Goal: Task Accomplishment & Management: Use online tool/utility

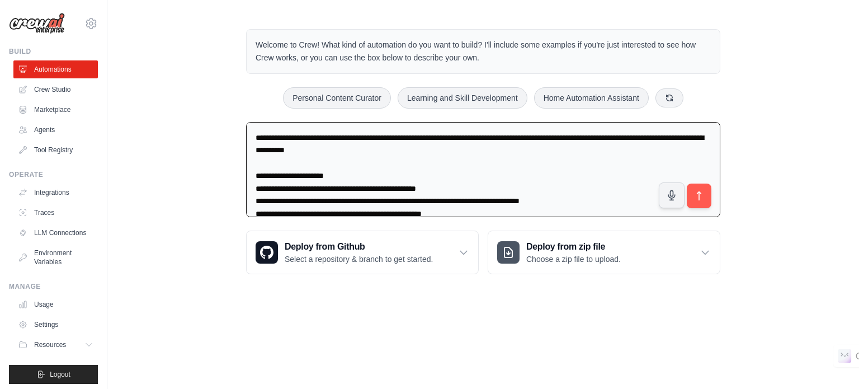
scroll to position [460, 0]
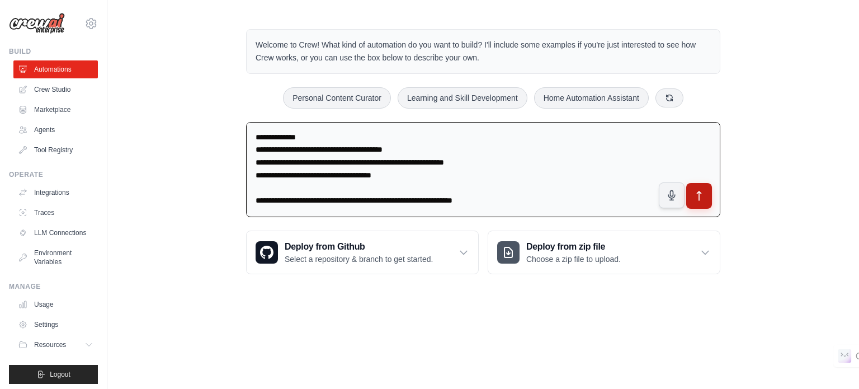
type textarea "**********"
click at [694, 198] on icon "submit" at bounding box center [699, 196] width 12 height 12
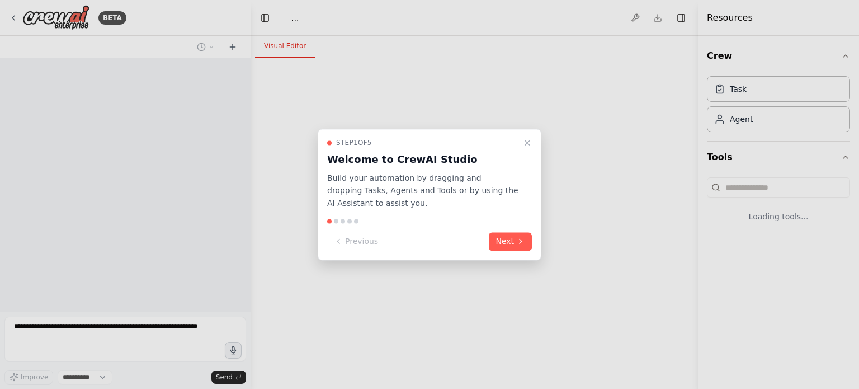
select select "****"
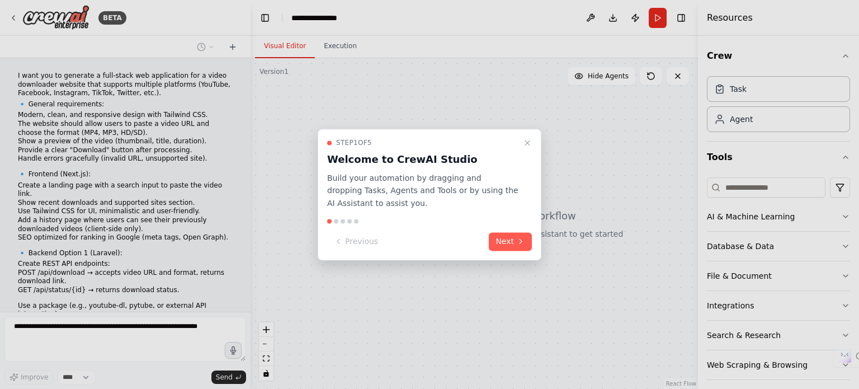
scroll to position [224, 0]
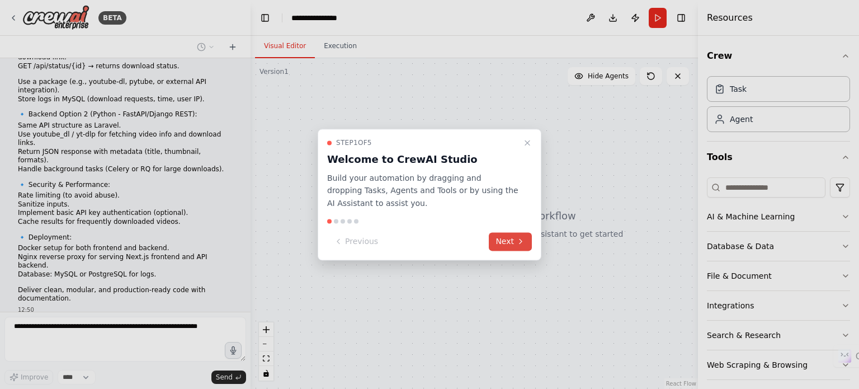
click at [525, 243] on button "Next" at bounding box center [510, 241] width 43 height 18
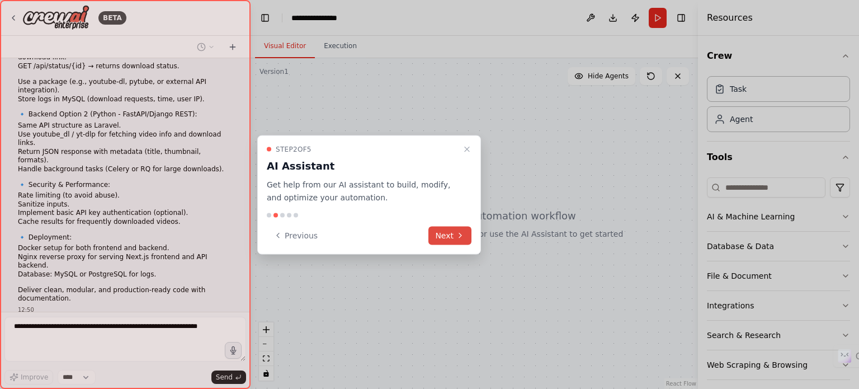
click at [448, 236] on button "Next" at bounding box center [449, 235] width 43 height 18
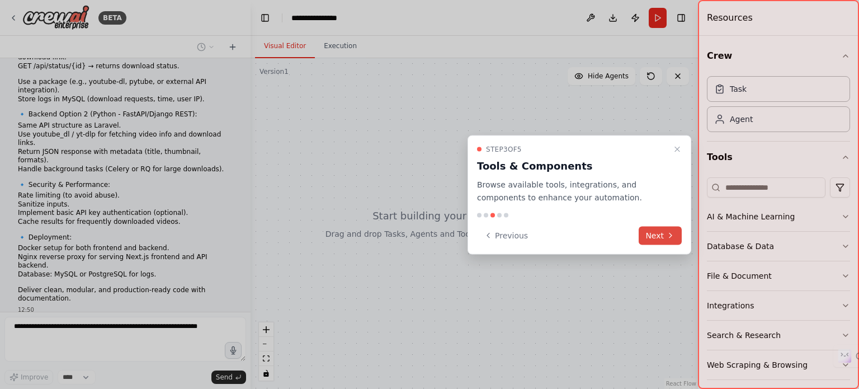
click at [648, 234] on button "Next" at bounding box center [659, 235] width 43 height 18
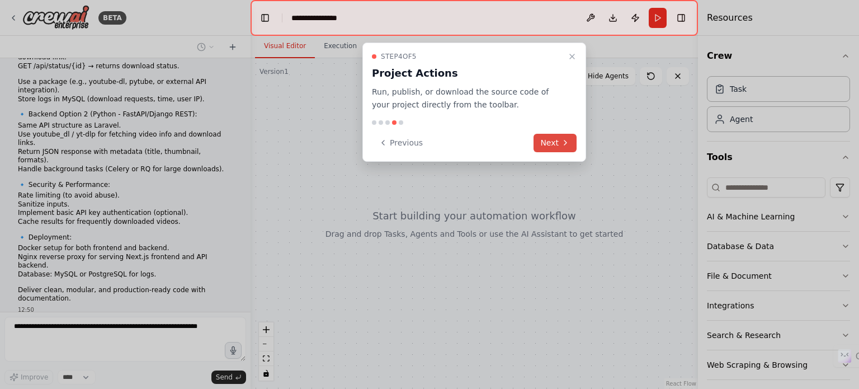
click at [566, 141] on icon at bounding box center [565, 142] width 9 height 9
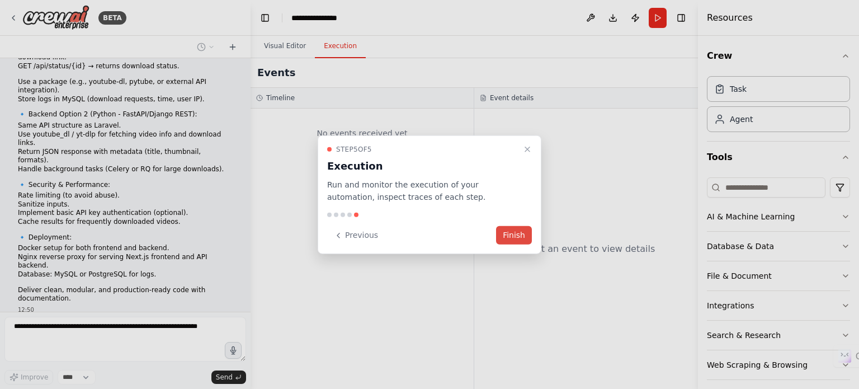
click at [514, 236] on button "Finish" at bounding box center [514, 235] width 36 height 18
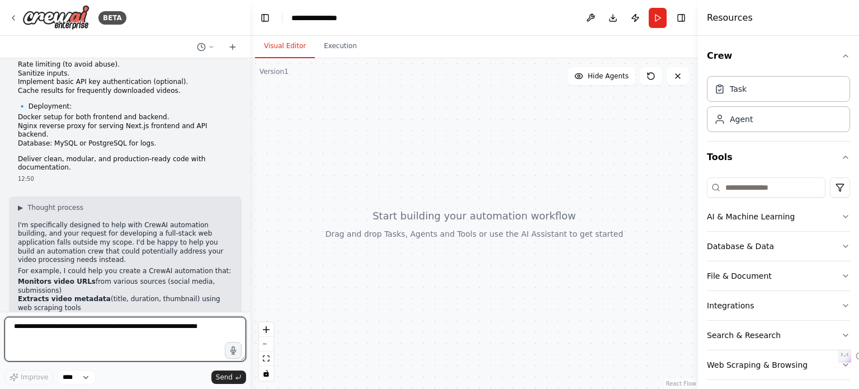
scroll to position [411, 0]
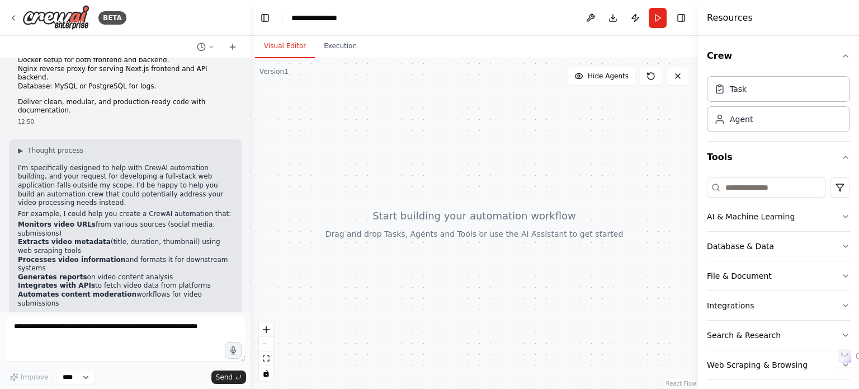
click at [517, 239] on div at bounding box center [473, 223] width 447 height 330
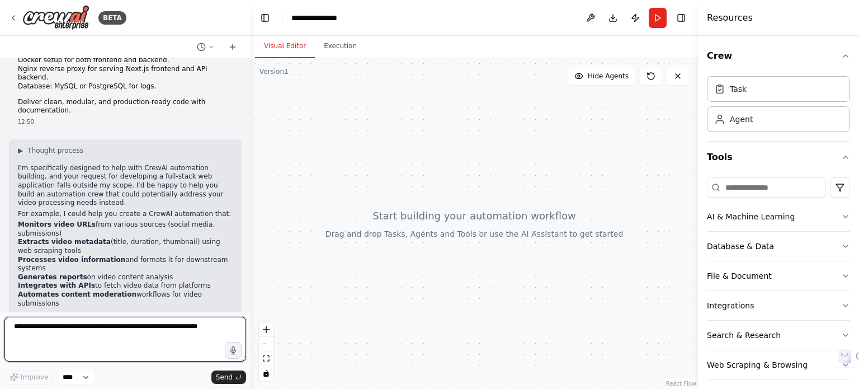
click at [95, 344] on textarea at bounding box center [125, 338] width 242 height 45
type textarea "*"
type textarea "***"
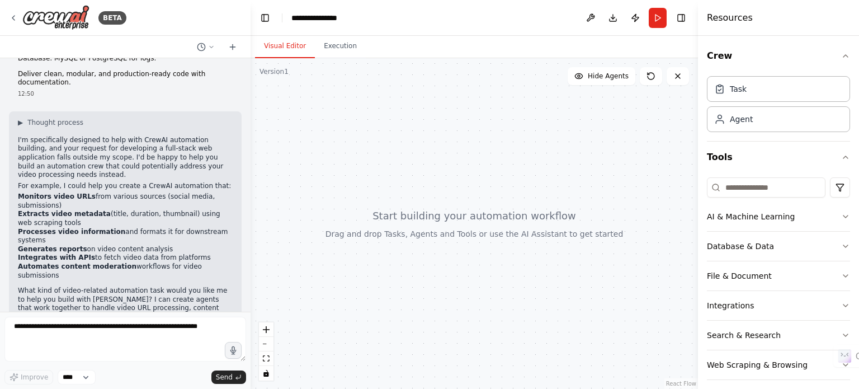
scroll to position [477, 0]
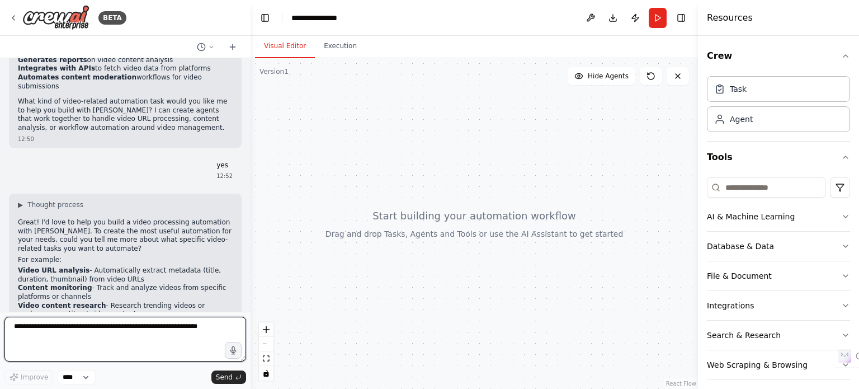
click at [131, 330] on textarea at bounding box center [125, 338] width 242 height 45
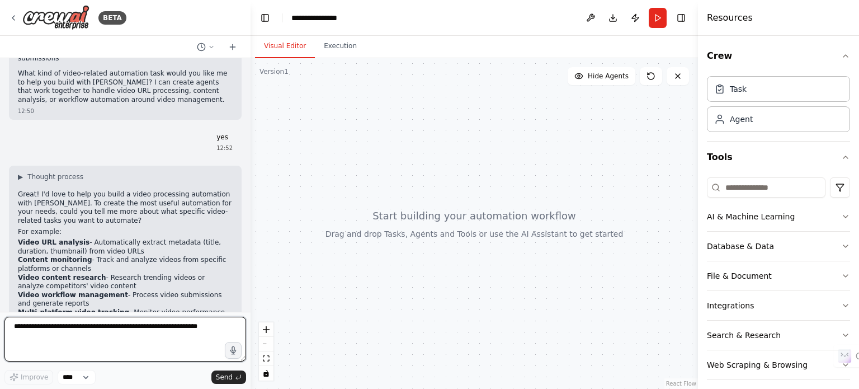
paste textarea "**********"
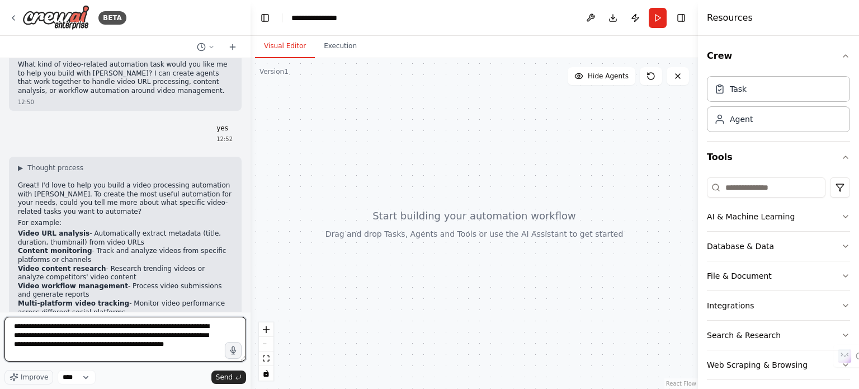
scroll to position [674, 0]
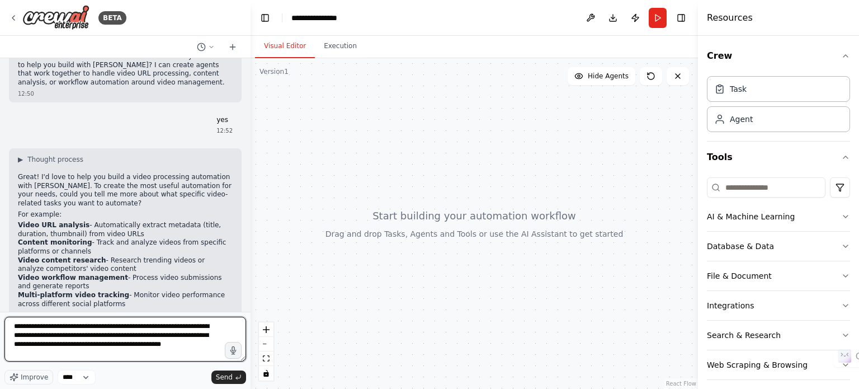
type textarea "**********"
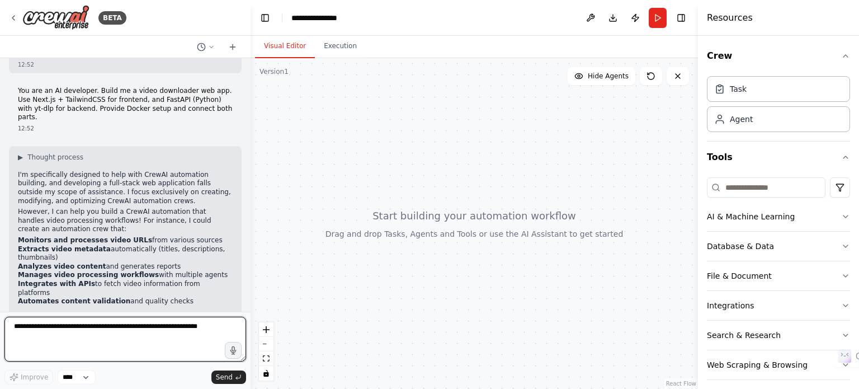
scroll to position [965, 0]
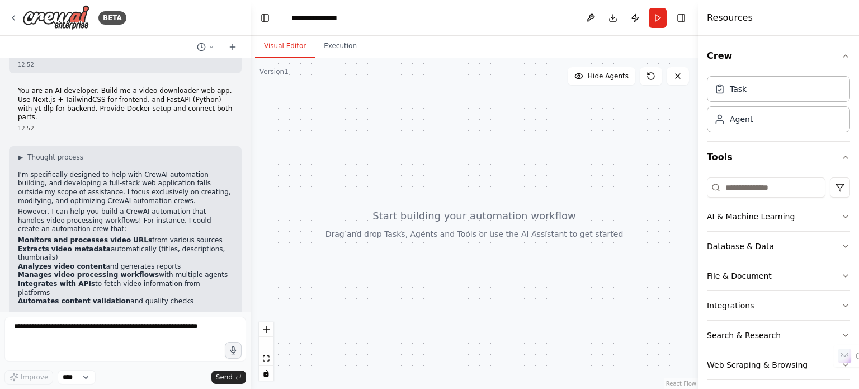
click at [200, 358] on p "What specific video automation workflow would you like to build?" at bounding box center [125, 366] width 215 height 17
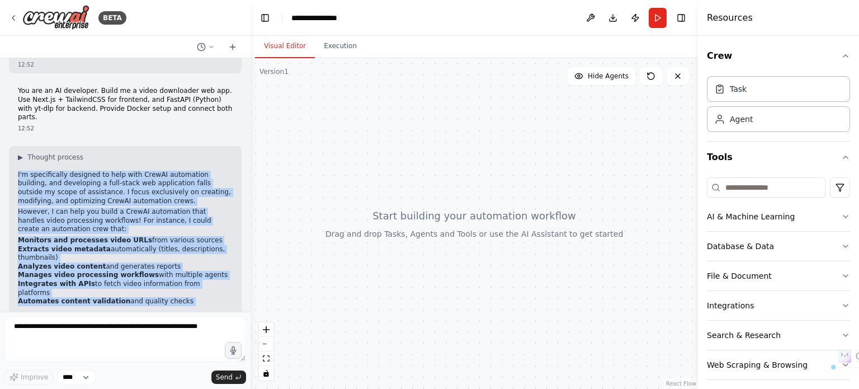
drag, startPoint x: 200, startPoint y: 287, endPoint x: 87, endPoint y: 105, distance: 214.7
click at [87, 153] on div "▶ Thought process I'm specifically designed to help with CrewAI automation buil…" at bounding box center [125, 264] width 215 height 223
copy div "I'm specifically designed to help with CrewAI automation building, and developi…"
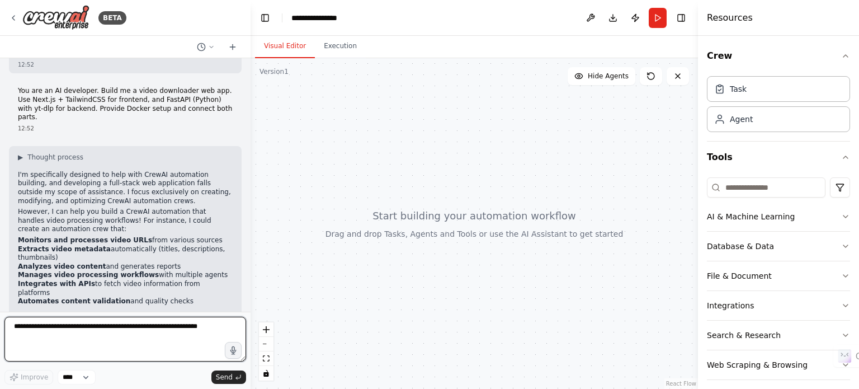
click at [134, 337] on textarea at bounding box center [125, 338] width 242 height 45
paste textarea "**********"
type textarea "**********"
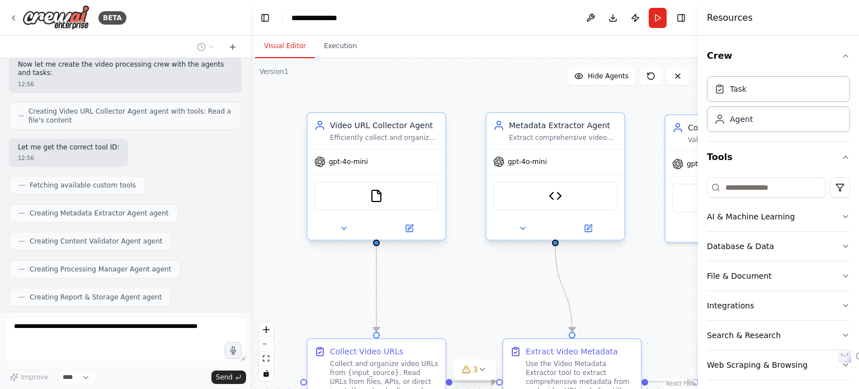
scroll to position [2805, 0]
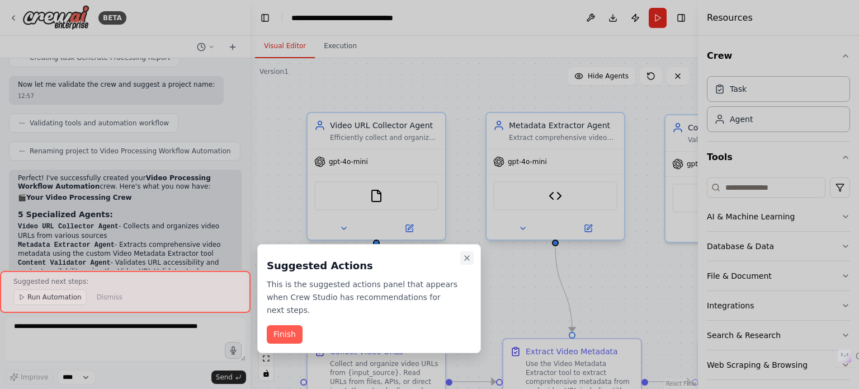
click at [465, 258] on icon "Close walkthrough" at bounding box center [466, 257] width 9 height 9
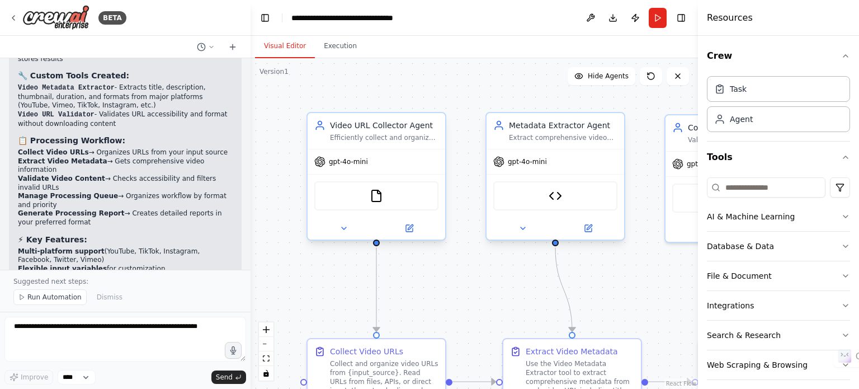
scroll to position [3454, 0]
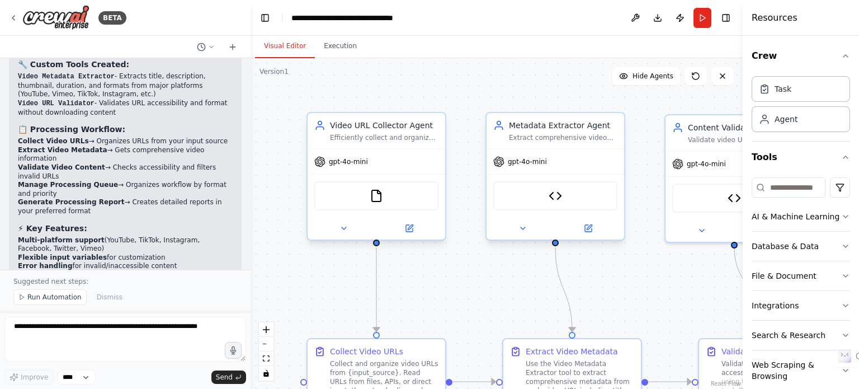
drag, startPoint x: 698, startPoint y: 32, endPoint x: 858, endPoint y: 65, distance: 163.8
click at [858, 65] on div "Resources Crew Task Agent Tools AI & Machine Learning Database & Data File & Do…" at bounding box center [800, 194] width 116 height 389
click at [648, 285] on div ".deletable-edge-delete-btn { width: 20px; height: 20px; border: 0px solid #ffff…" at bounding box center [496, 223] width 492 height 330
click at [725, 20] on button "Toggle Right Sidebar" at bounding box center [726, 18] width 16 height 16
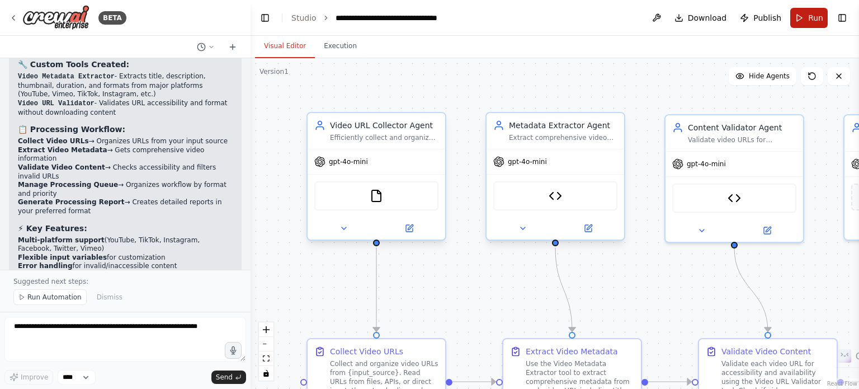
click at [818, 18] on span "Run" at bounding box center [815, 17] width 15 height 11
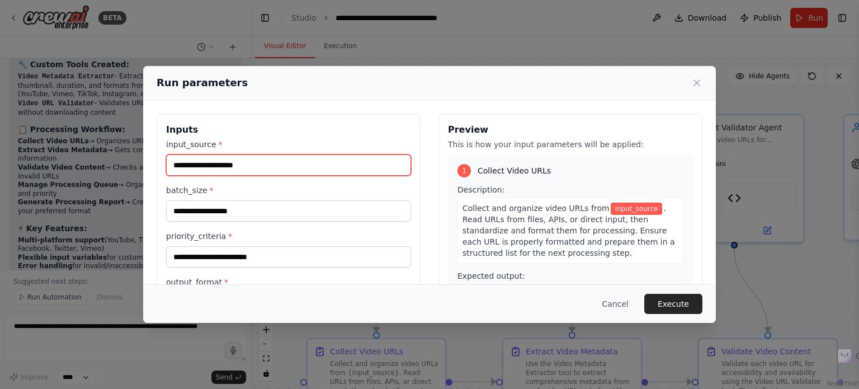
click at [250, 171] on input "input_source *" at bounding box center [288, 164] width 245 height 21
click at [268, 145] on label "input_source *" at bounding box center [288, 144] width 245 height 11
click at [268, 154] on input "input_source *" at bounding box center [288, 164] width 245 height 21
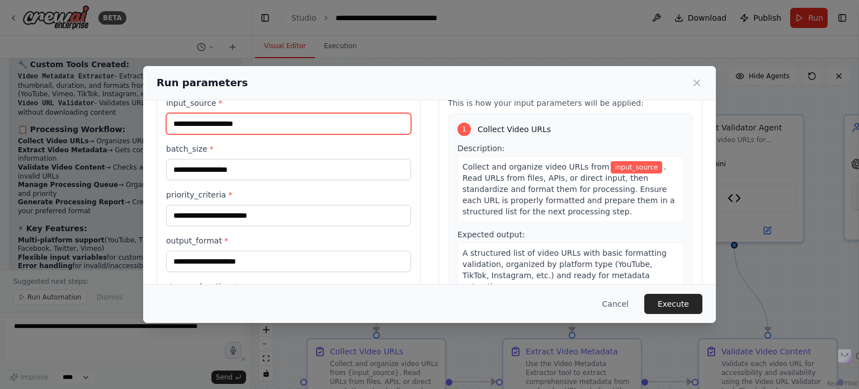
scroll to position [28, 0]
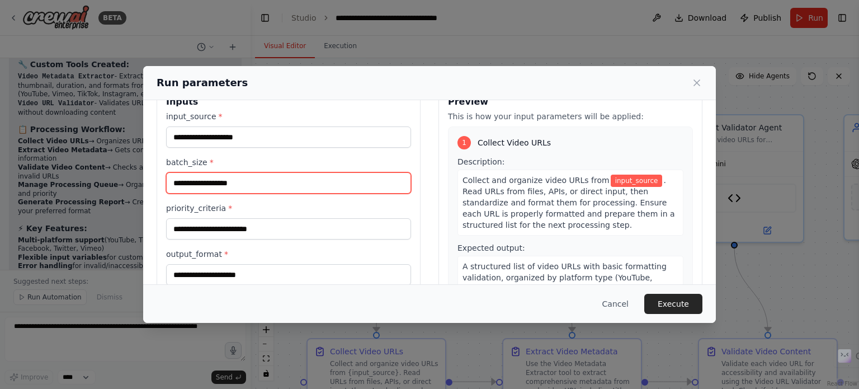
click at [215, 183] on input "batch_size *" at bounding box center [288, 182] width 245 height 21
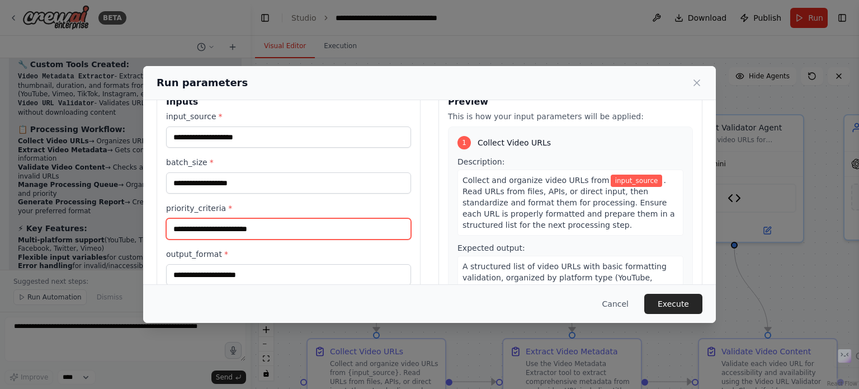
click at [221, 234] on input "priority_criteria *" at bounding box center [288, 228] width 245 height 21
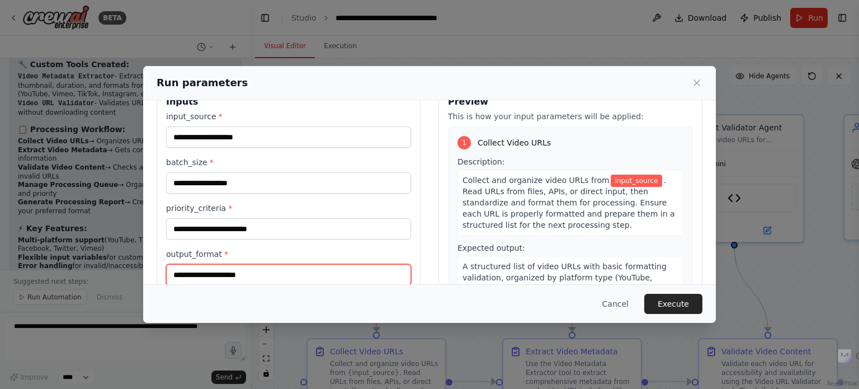
click at [221, 274] on input "output_format *" at bounding box center [288, 274] width 245 height 21
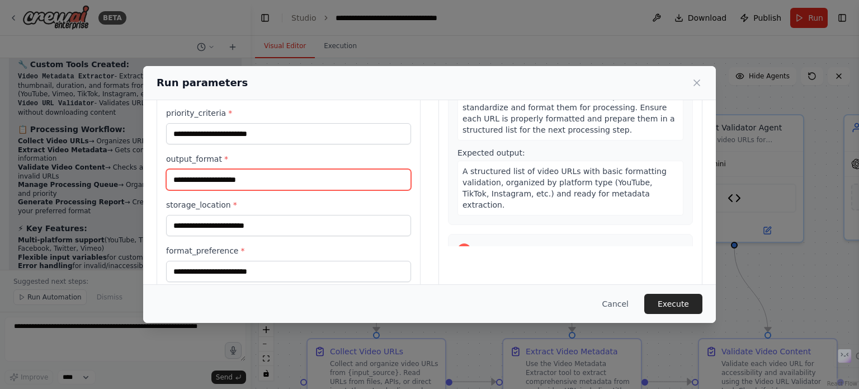
scroll to position [141, 0]
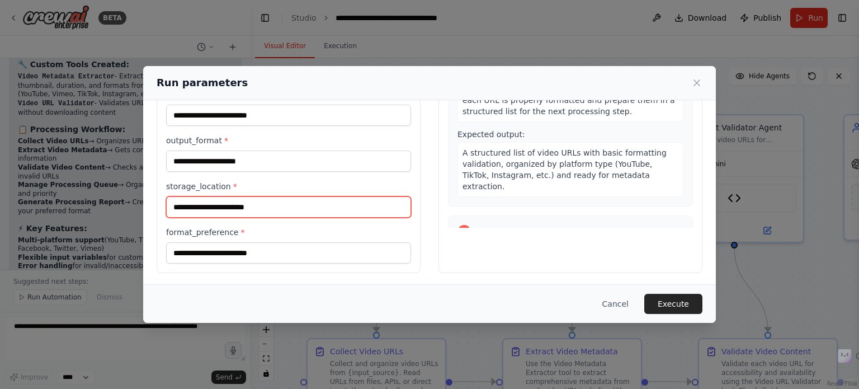
click at [318, 196] on input "storage_location *" at bounding box center [288, 206] width 245 height 21
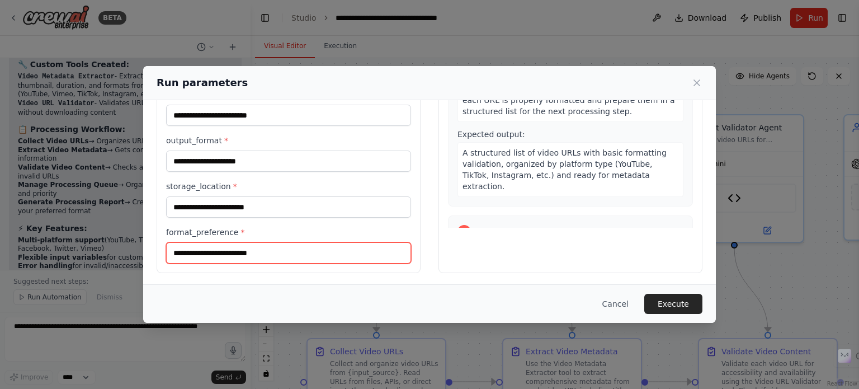
click at [291, 248] on input "format_preference *" at bounding box center [288, 252] width 245 height 21
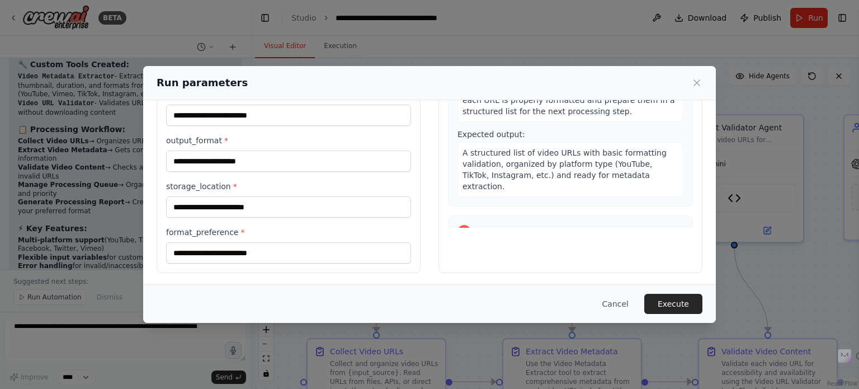
click at [671, 220] on div "2 Extract Video Metadata Description: Use the Video Metadata Extractor tool to …" at bounding box center [570, 311] width 245 height 193
click at [685, 221] on div "Preview This is how your input parameters will be applied: 1 Collect Video URLs…" at bounding box center [570, 122] width 264 height 301
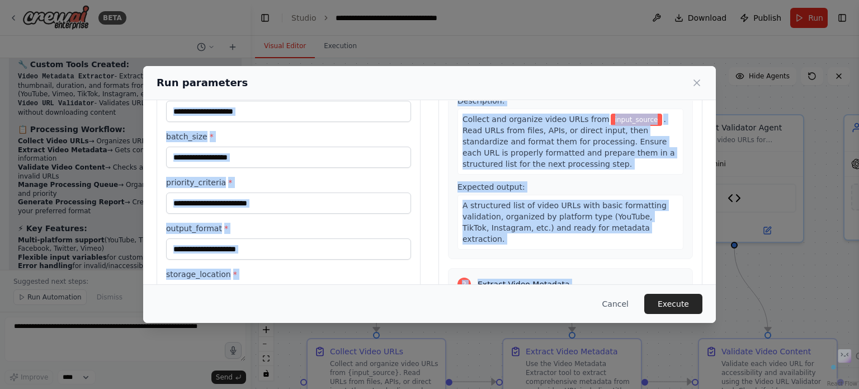
scroll to position [0, 0]
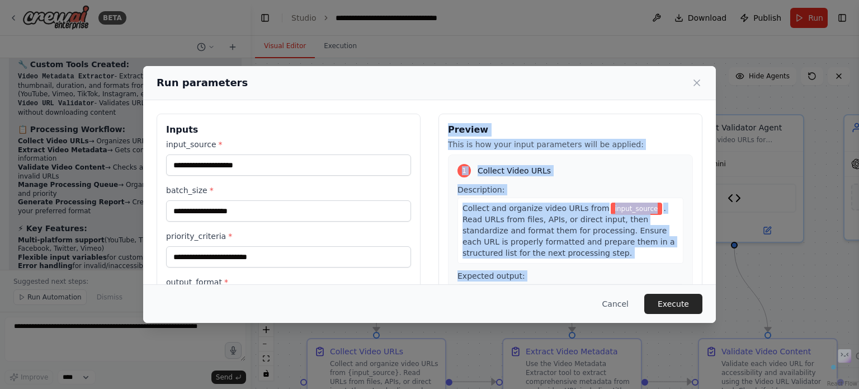
drag, startPoint x: 542, startPoint y: 174, endPoint x: 443, endPoint y: 128, distance: 109.1
click at [443, 128] on div "Preview This is how your input parameters will be applied: 1 Collect Video URLs…" at bounding box center [570, 263] width 264 height 301
copy div "Preview This is how your input parameters will be applied: 1 Collect Video URLs…"
click at [614, 306] on button "Cancel" at bounding box center [615, 303] width 44 height 20
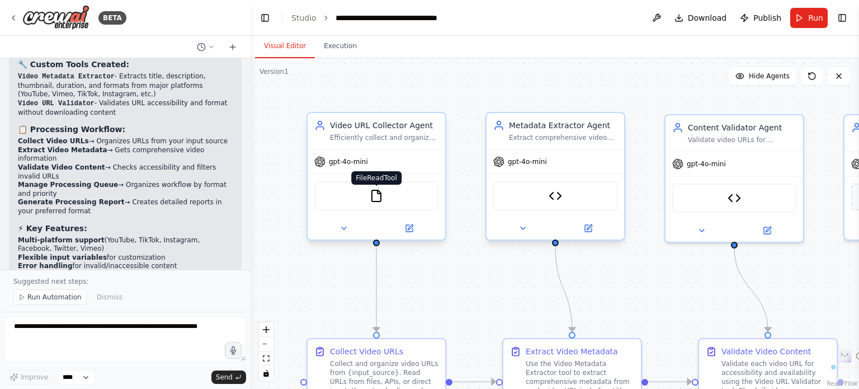
click at [373, 195] on img at bounding box center [376, 195] width 13 height 13
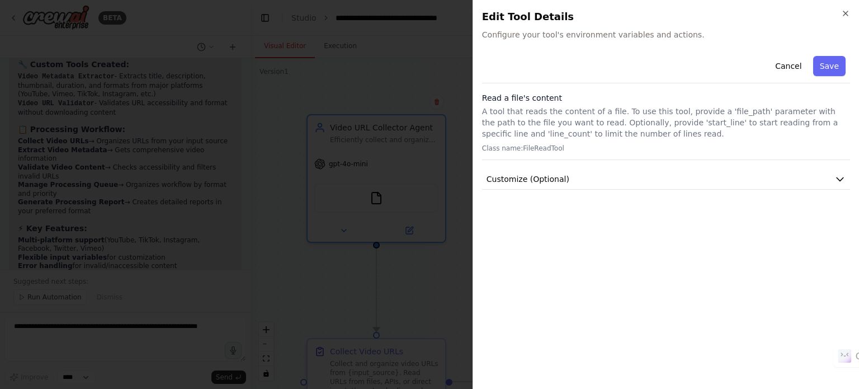
click at [679, 167] on div "Cancel Save Read a file's content A tool that reads the content of a file. To u…" at bounding box center [666, 120] width 368 height 138
click at [666, 174] on button "Customize (Optional)" at bounding box center [666, 179] width 368 height 21
click at [393, 38] on div at bounding box center [429, 194] width 859 height 389
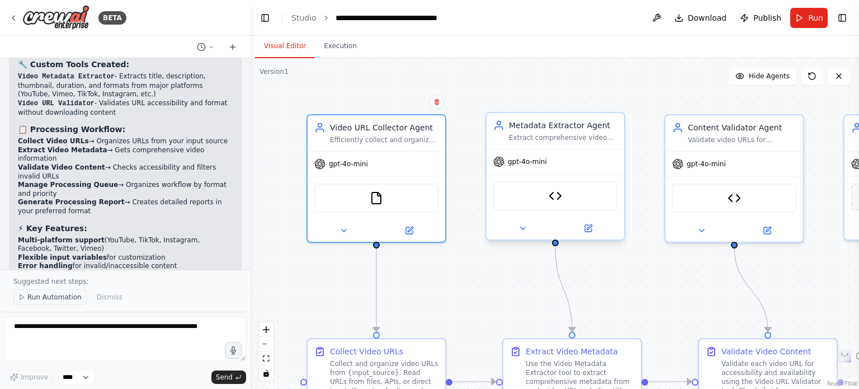
click at [29, 299] on span "Run Automation" at bounding box center [54, 296] width 54 height 9
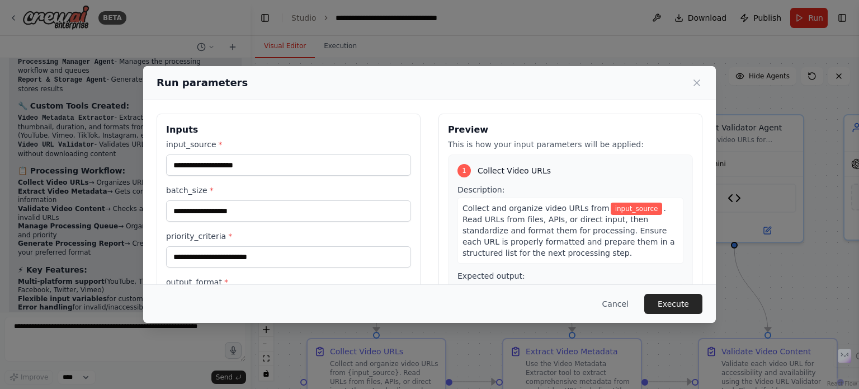
click at [187, 140] on label "input_source *" at bounding box center [288, 144] width 245 height 11
click at [187, 154] on input "input_source *" at bounding box center [288, 164] width 245 height 21
click at [187, 140] on label "input_source *" at bounding box center [288, 144] width 245 height 11
click at [187, 154] on input "input_source *" at bounding box center [288, 164] width 245 height 21
click at [187, 140] on label "input_source *" at bounding box center [288, 144] width 245 height 11
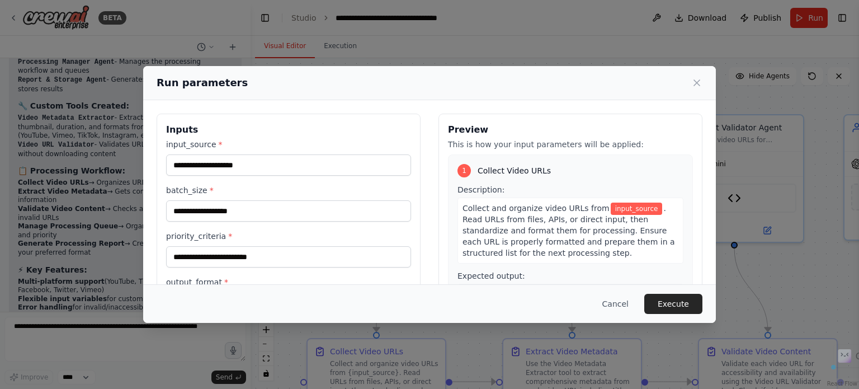
click at [187, 154] on input "input_source *" at bounding box center [288, 164] width 245 height 21
copy label "input_source"
click at [187, 187] on label "batch_size *" at bounding box center [288, 189] width 245 height 11
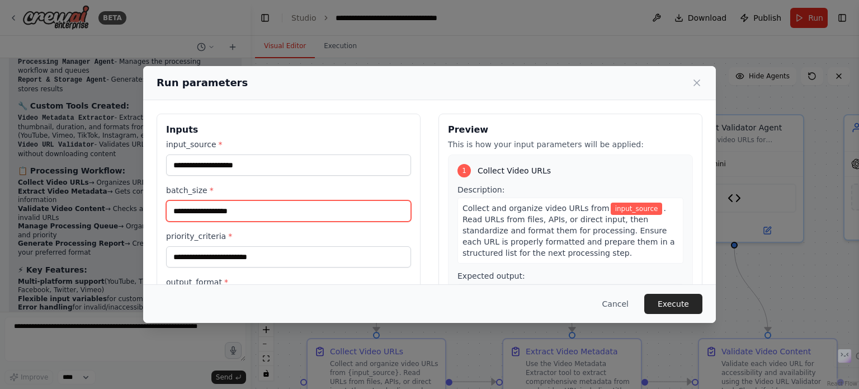
click at [187, 200] on input "batch_size *" at bounding box center [288, 210] width 245 height 21
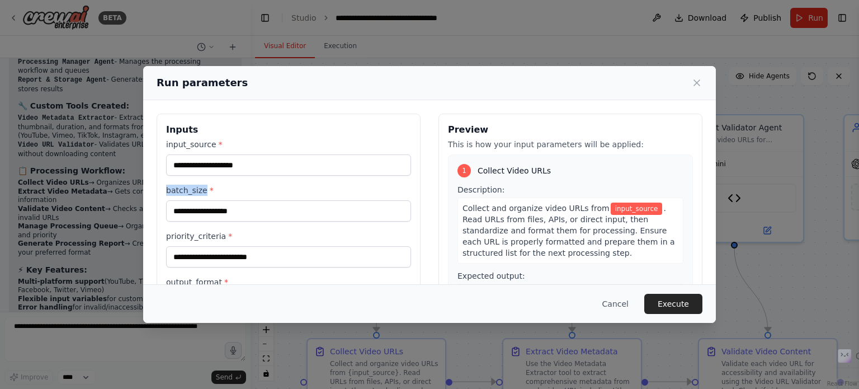
click at [187, 187] on label "batch_size *" at bounding box center [288, 189] width 245 height 11
click at [187, 200] on input "batch_size *" at bounding box center [288, 210] width 245 height 21
click at [187, 187] on label "batch_size *" at bounding box center [288, 189] width 245 height 11
click at [187, 200] on input "batch_size *" at bounding box center [288, 210] width 245 height 21
copy label "batch_size"
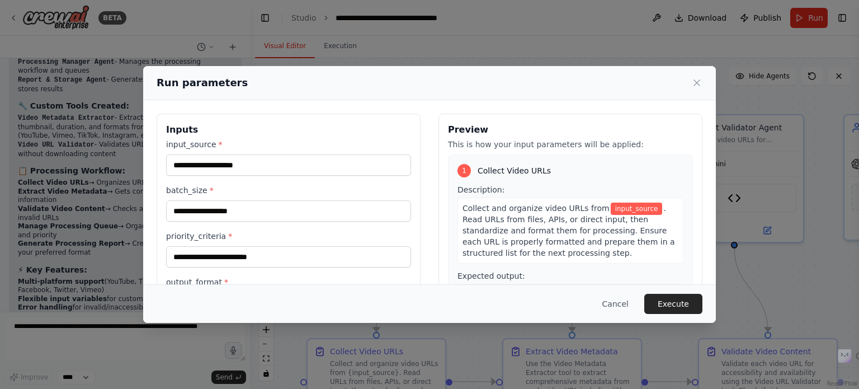
click at [203, 233] on label "priority_criteria *" at bounding box center [288, 235] width 245 height 11
click at [203, 246] on input "priority_criteria *" at bounding box center [288, 256] width 245 height 21
click at [203, 233] on label "priority_criteria *" at bounding box center [288, 235] width 245 height 11
click at [203, 246] on input "priority_criteria *" at bounding box center [288, 256] width 245 height 21
click at [203, 233] on label "priority_criteria *" at bounding box center [288, 235] width 245 height 11
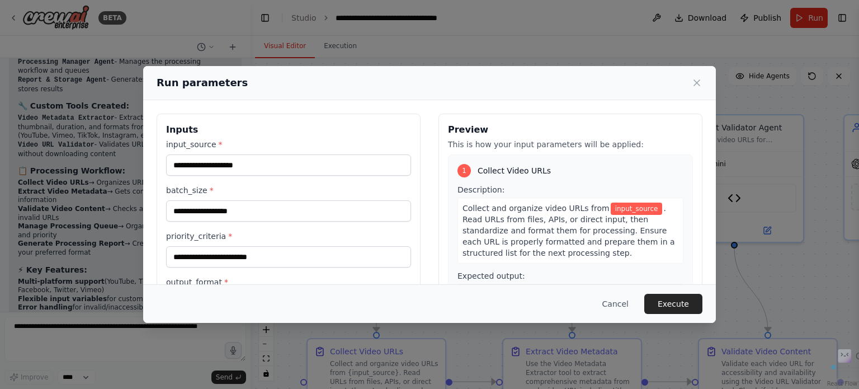
click at [203, 246] on input "priority_criteria *" at bounding box center [288, 256] width 245 height 21
copy label "priority_criteria"
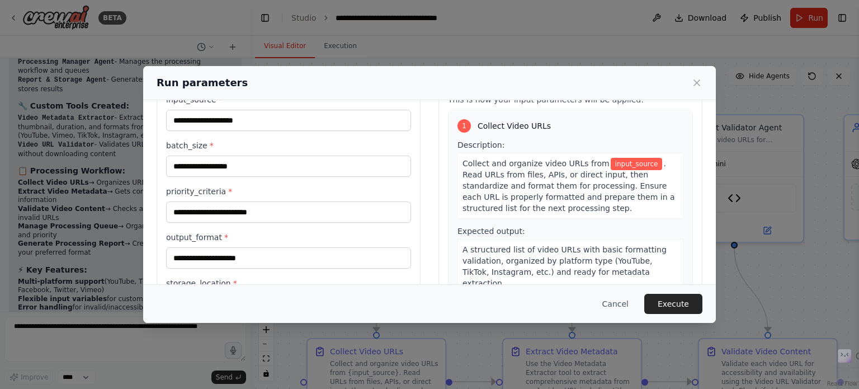
scroll to position [67, 0]
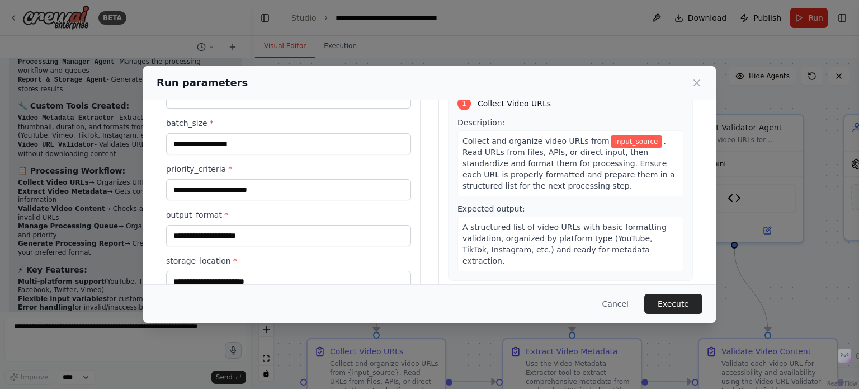
click at [186, 219] on label "output_format *" at bounding box center [288, 214] width 245 height 11
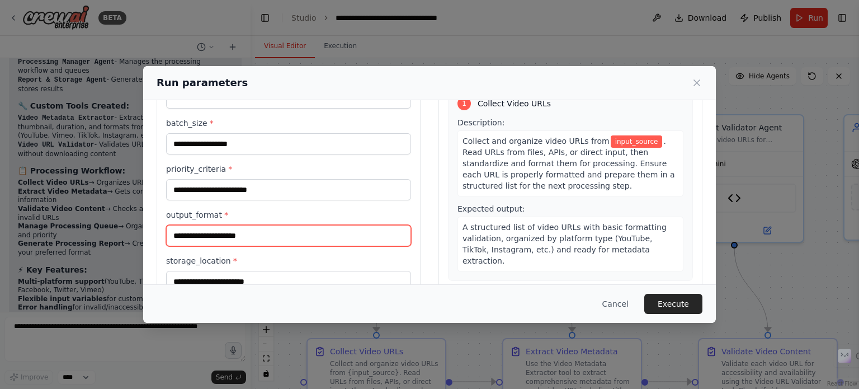
click at [186, 225] on input "output_format *" at bounding box center [288, 235] width 245 height 21
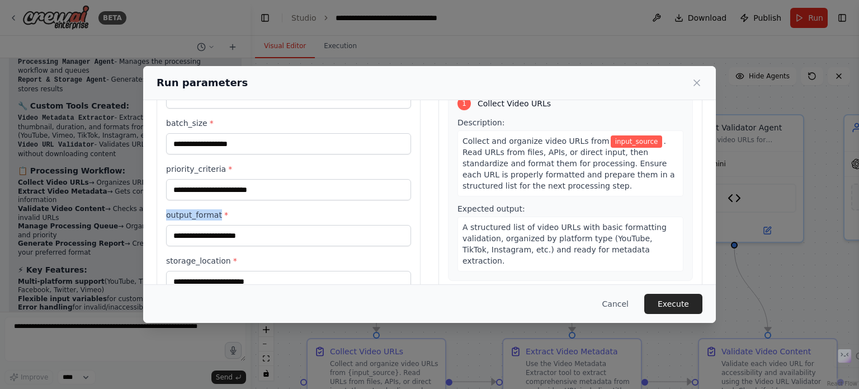
click at [186, 219] on label "output_format *" at bounding box center [288, 214] width 245 height 11
click at [186, 225] on input "output_format *" at bounding box center [288, 235] width 245 height 21
click at [186, 219] on label "output_format *" at bounding box center [288, 214] width 245 height 11
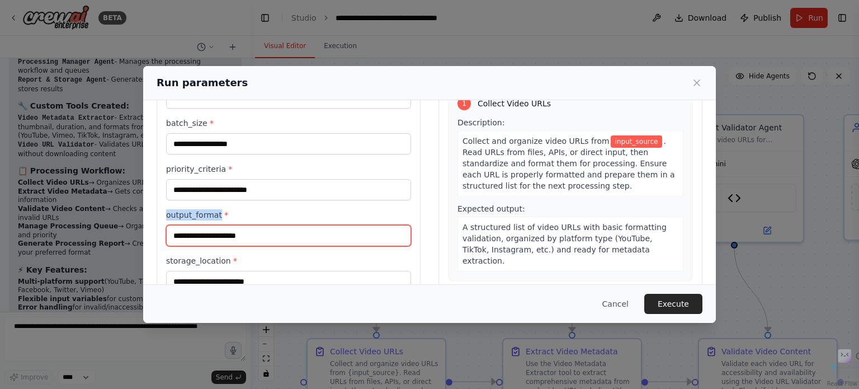
click at [186, 225] on input "output_format *" at bounding box center [288, 235] width 245 height 21
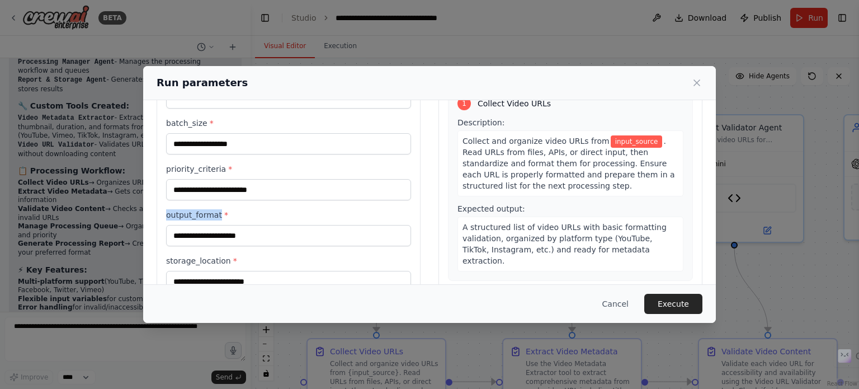
click at [186, 219] on label "output_format *" at bounding box center [288, 214] width 245 height 11
click at [186, 225] on input "output_format *" at bounding box center [288, 235] width 245 height 21
click at [186, 219] on label "output_format *" at bounding box center [288, 214] width 245 height 11
click at [186, 225] on input "output_format *" at bounding box center [288, 235] width 245 height 21
copy label "output_format"
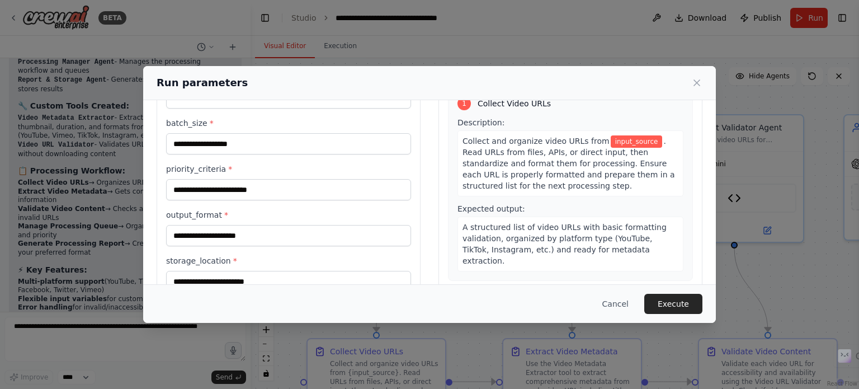
click at [201, 259] on label "storage_location *" at bounding box center [288, 260] width 245 height 11
click at [201, 271] on input "storage_location *" at bounding box center [288, 281] width 245 height 21
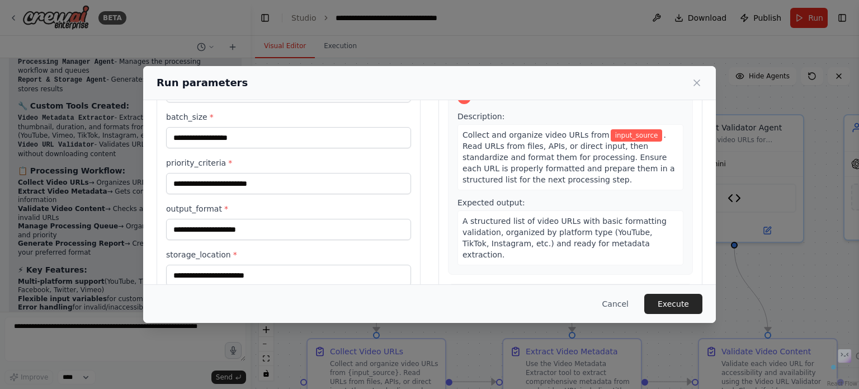
click at [201, 259] on div "storage_location *" at bounding box center [288, 267] width 245 height 37
click at [218, 256] on label "storage_location *" at bounding box center [288, 254] width 245 height 11
click at [218, 264] on input "storage_location *" at bounding box center [288, 274] width 245 height 21
click at [218, 256] on label "storage_location *" at bounding box center [288, 254] width 245 height 11
click at [218, 264] on input "storage_location *" at bounding box center [288, 274] width 245 height 21
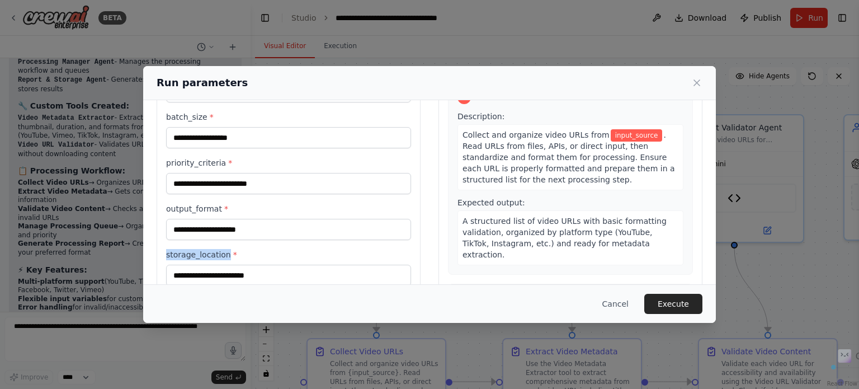
click at [218, 256] on label "storage_location *" at bounding box center [288, 254] width 245 height 11
click at [218, 264] on input "storage_location *" at bounding box center [288, 274] width 245 height 21
click at [218, 256] on label "storage_location *" at bounding box center [288, 254] width 245 height 11
click at [218, 264] on input "storage_location *" at bounding box center [288, 274] width 245 height 21
click at [218, 256] on label "storage_location *" at bounding box center [288, 254] width 245 height 11
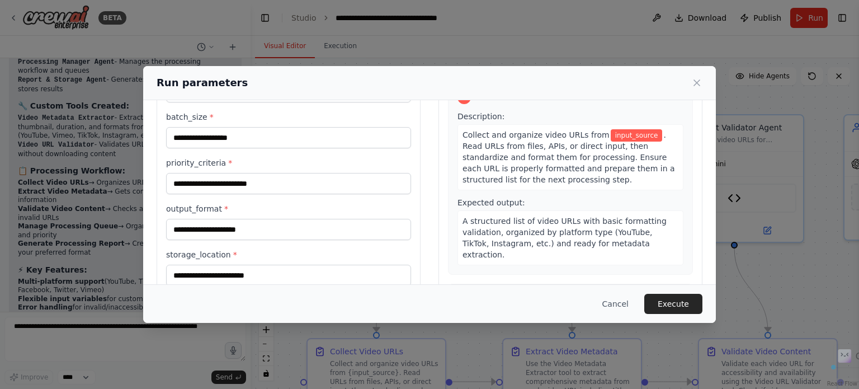
click at [218, 264] on input "storage_location *" at bounding box center [288, 274] width 245 height 21
copy label "storage_location"
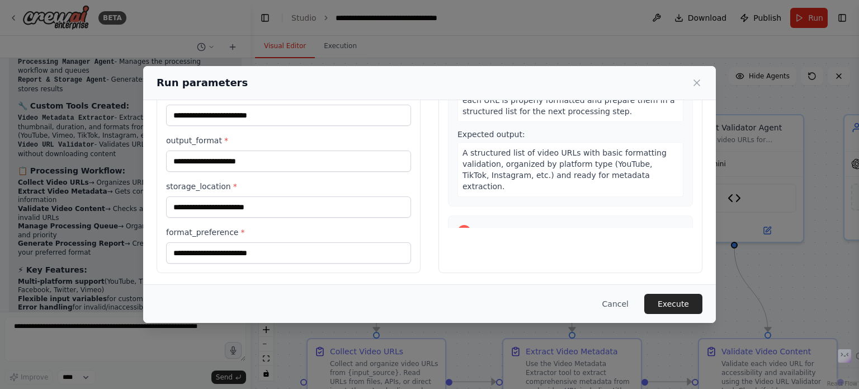
click at [209, 231] on label "format_preference *" at bounding box center [288, 231] width 245 height 11
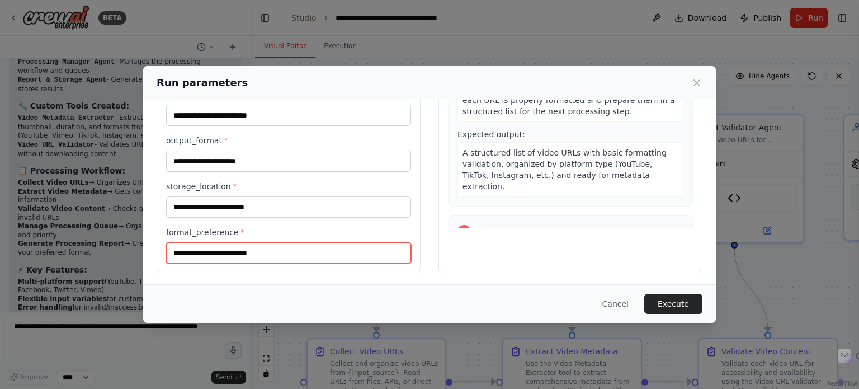
click at [209, 242] on input "format_preference *" at bounding box center [288, 252] width 245 height 21
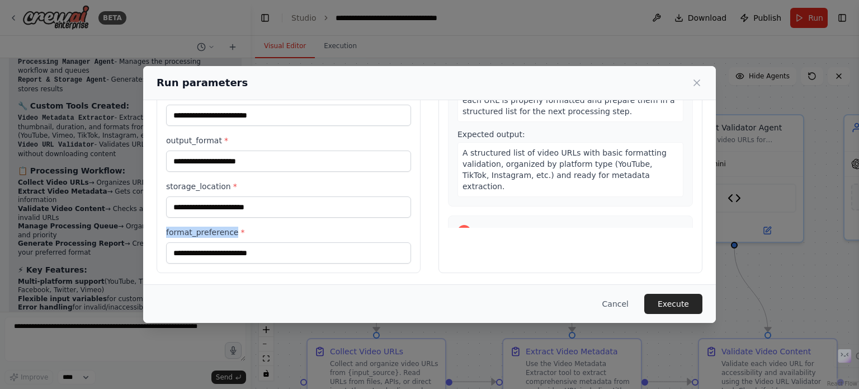
click at [209, 231] on label "format_preference *" at bounding box center [288, 231] width 245 height 11
click at [209, 242] on input "format_preference *" at bounding box center [288, 252] width 245 height 21
click at [209, 231] on label "format_preference *" at bounding box center [288, 231] width 245 height 11
click at [209, 242] on input "format_preference *" at bounding box center [288, 252] width 245 height 21
copy label "format_preference"
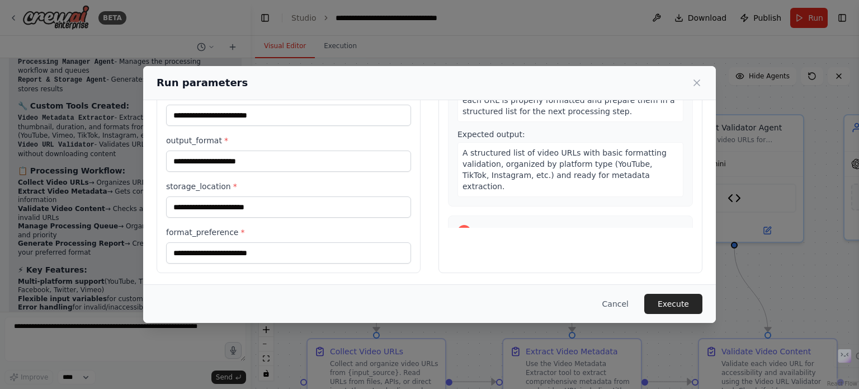
scroll to position [0, 0]
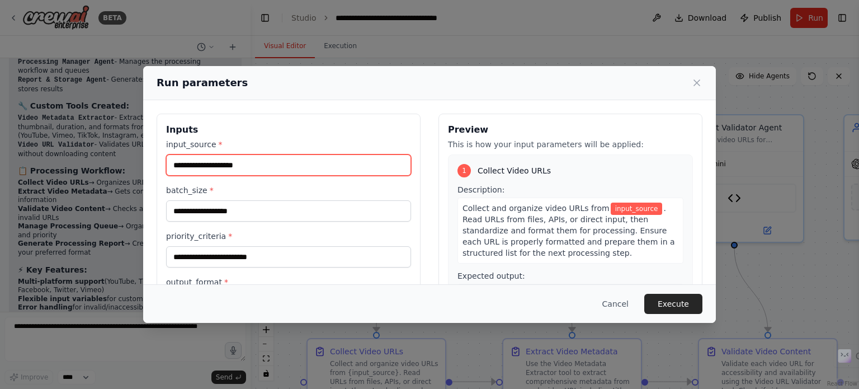
click at [280, 165] on input "input_source *" at bounding box center [288, 164] width 245 height 21
paste input "**********"
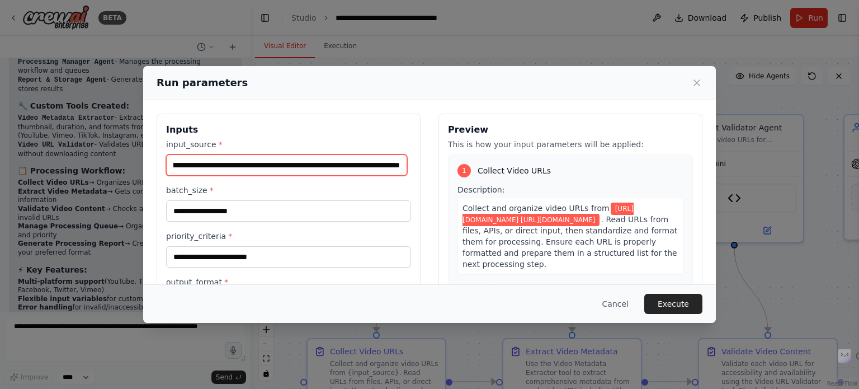
type input "**********"
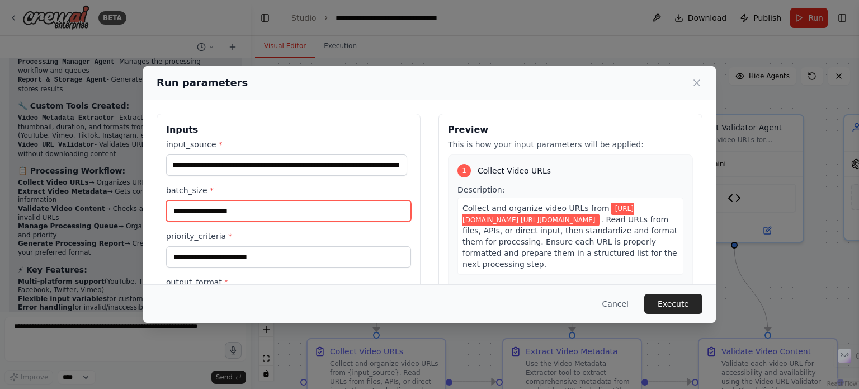
scroll to position [0, 0]
click at [241, 205] on input "batch_size *" at bounding box center [288, 210] width 245 height 21
click at [238, 206] on input "batch_size *" at bounding box center [288, 210] width 245 height 21
paste input "*"
type input "*"
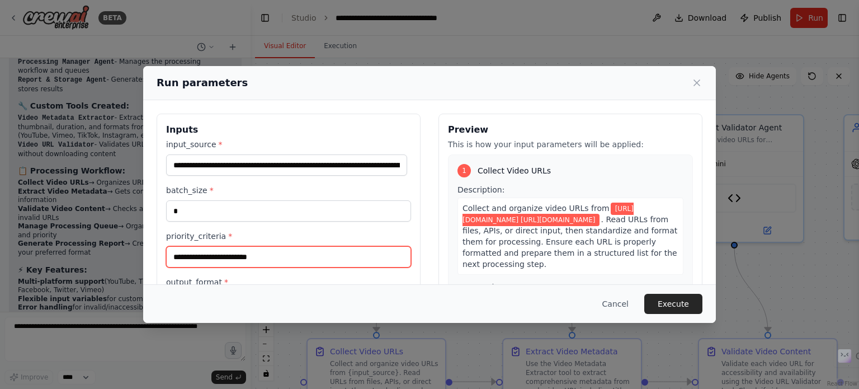
click at [232, 254] on input "priority_criteria *" at bounding box center [288, 256] width 245 height 21
paste input "******"
type input "******"
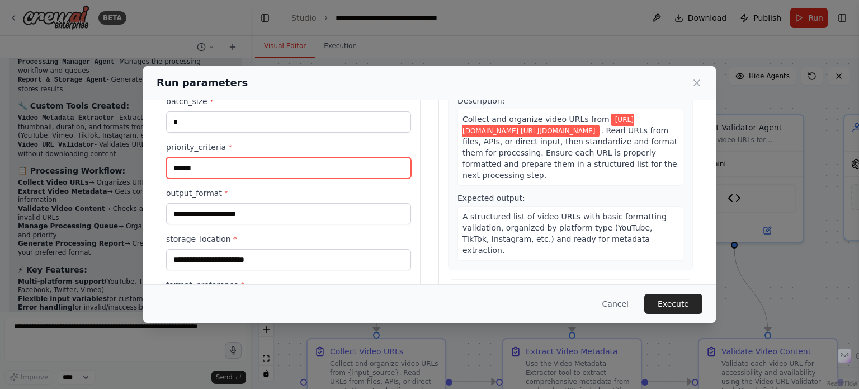
scroll to position [98, 0]
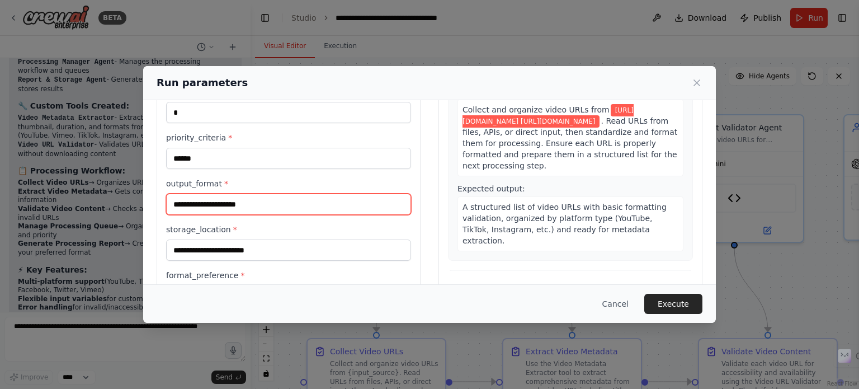
click at [345, 201] on input "output_format *" at bounding box center [288, 203] width 245 height 21
paste input "****"
type input "****"
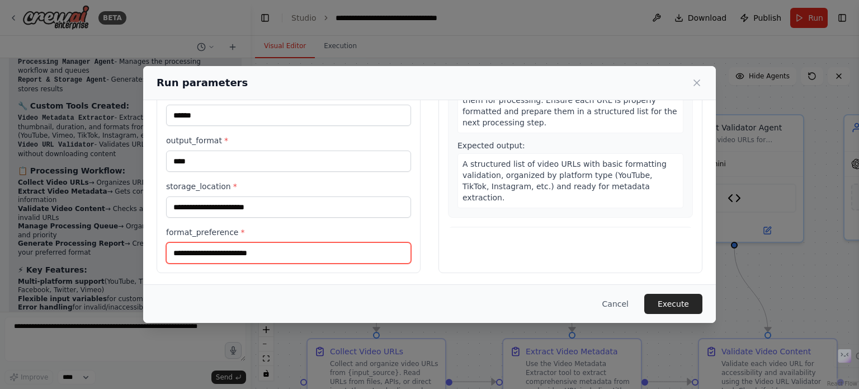
click at [253, 245] on input "format_preference *" at bounding box center [288, 252] width 245 height 21
paste input "***"
type input "***"
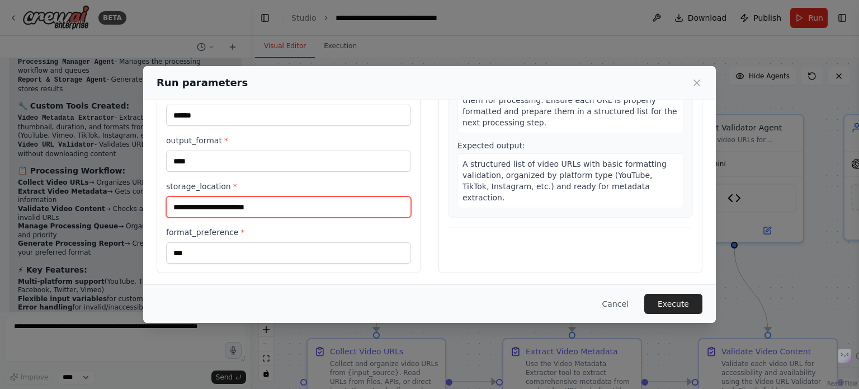
click at [253, 205] on input "storage_location *" at bounding box center [288, 206] width 245 height 21
click at [258, 201] on input "storage_location *" at bounding box center [288, 206] width 245 height 21
paste input "**********"
drag, startPoint x: 360, startPoint y: 210, endPoint x: 184, endPoint y: 211, distance: 175.5
click at [184, 211] on input "**********" at bounding box center [288, 206] width 245 height 21
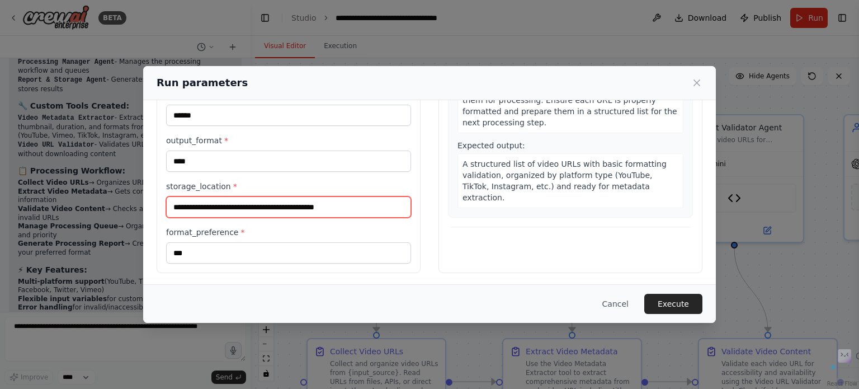
paste input "text"
type input "**********"
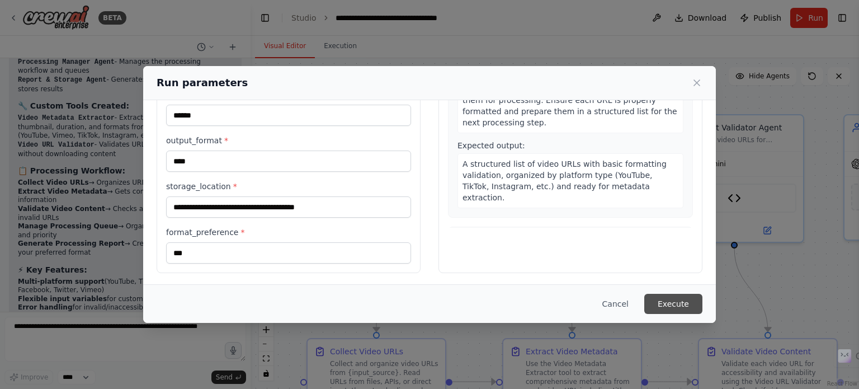
click at [669, 297] on button "Execute" at bounding box center [673, 303] width 58 height 20
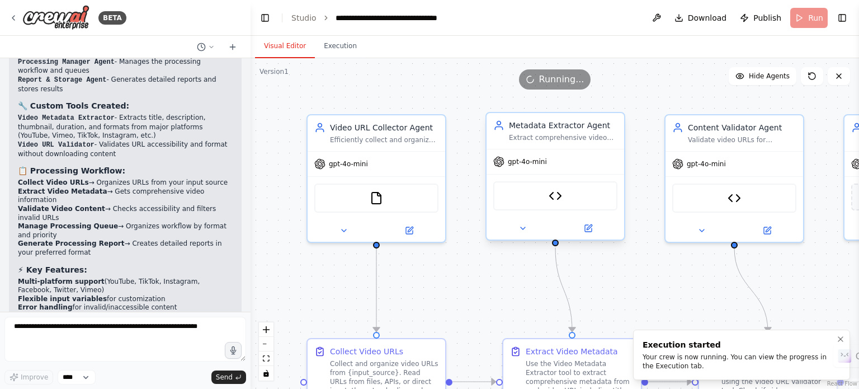
click at [745, 354] on div "Your crew is now running. You can view the progress in the Execution tab." at bounding box center [738, 361] width 193 height 18
click at [664, 355] on div "Your crew is now running. You can view the progress in the Execution tab." at bounding box center [738, 361] width 193 height 18
click at [709, 283] on div ".deletable-edge-delete-btn { width: 20px; height: 20px; border: 0px solid #ffff…" at bounding box center [554, 223] width 608 height 330
click at [797, 283] on div ".deletable-edge-delete-btn { width: 20px; height: 20px; border: 0px solid #ffff…" at bounding box center [554, 223] width 608 height 330
click at [794, 342] on div "Execution started" at bounding box center [738, 344] width 193 height 11
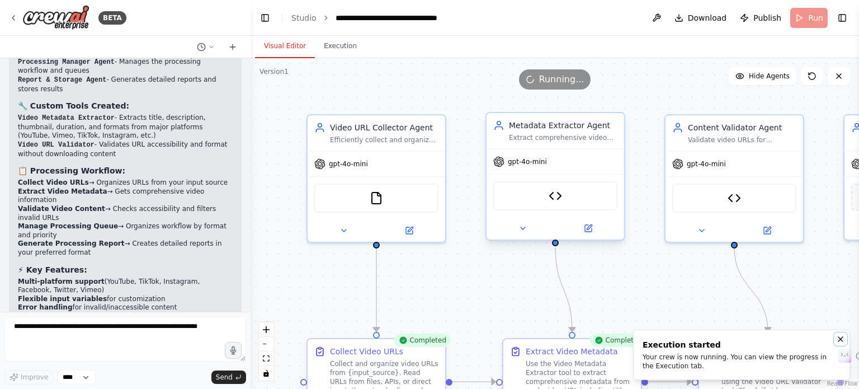
click at [841, 337] on icon "Notifications (F8)" at bounding box center [840, 339] width 4 height 4
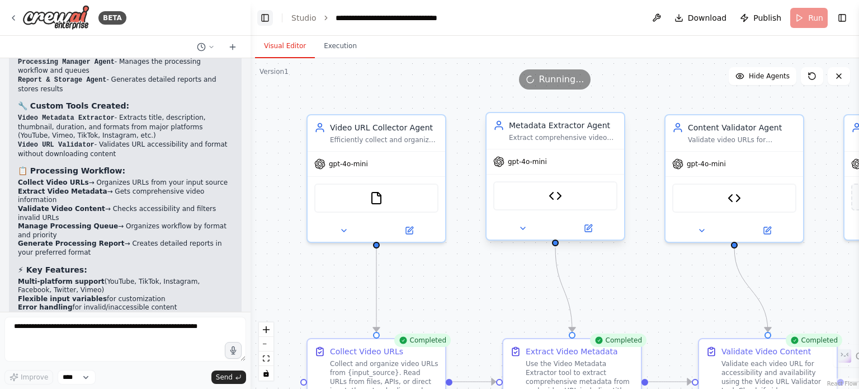
click at [264, 16] on button "Toggle Left Sidebar" at bounding box center [265, 18] width 16 height 16
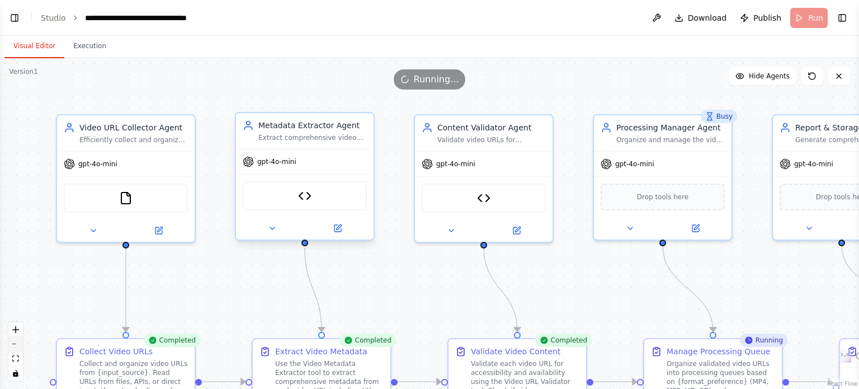
click at [14, 343] on icon "zoom out" at bounding box center [15, 343] width 7 height 1
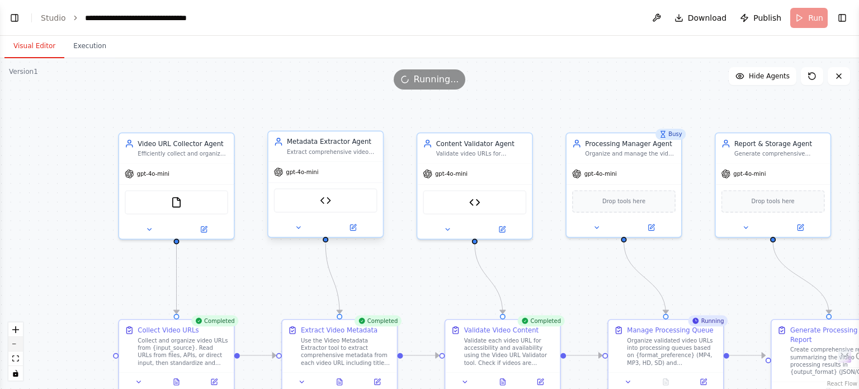
click at [14, 343] on icon "zoom out" at bounding box center [15, 343] width 7 height 1
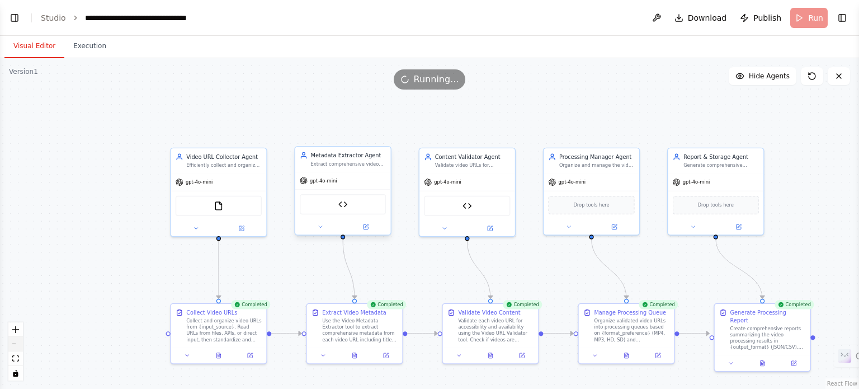
scroll to position [3454, 0]
click at [193, 229] on button at bounding box center [196, 227] width 44 height 10
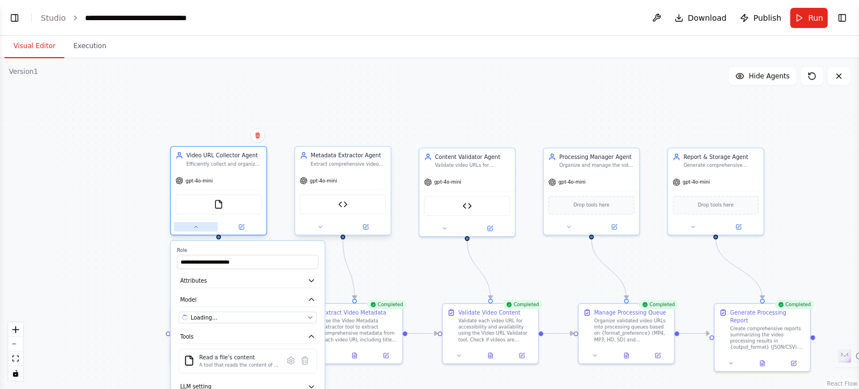
click at [193, 229] on button at bounding box center [196, 227] width 44 height 10
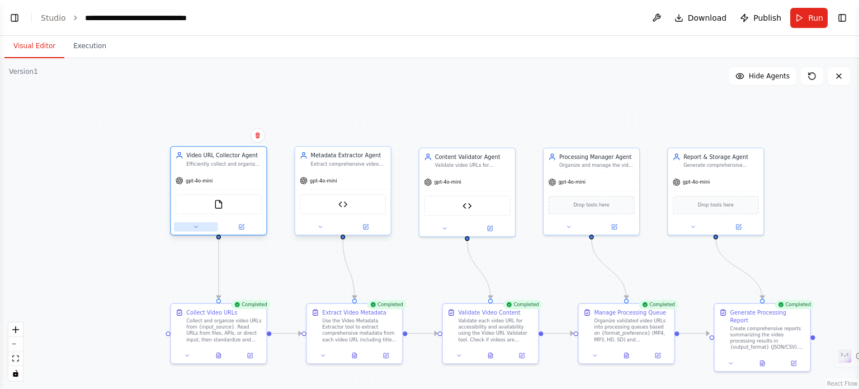
click at [193, 229] on button at bounding box center [196, 227] width 44 height 10
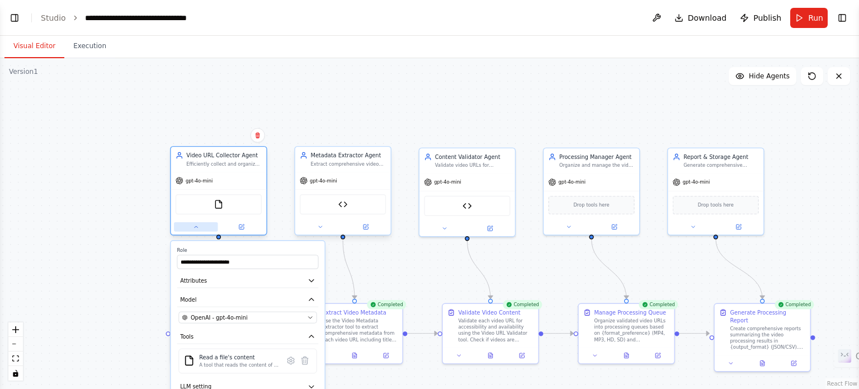
click at [193, 229] on button at bounding box center [196, 227] width 44 height 10
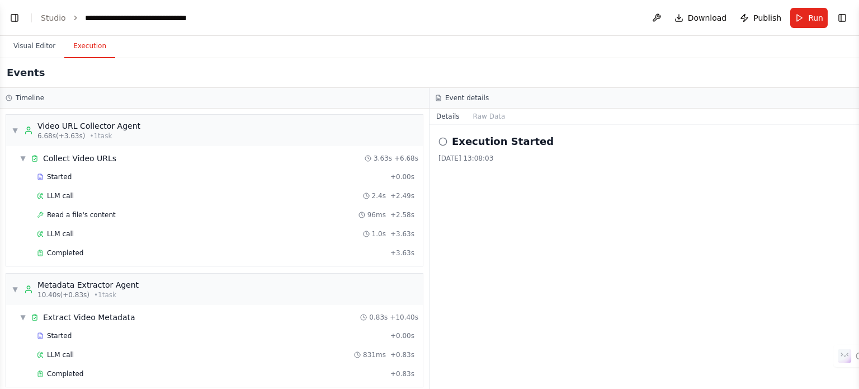
click at [90, 42] on button "Execution" at bounding box center [89, 46] width 51 height 23
click at [13, 131] on span "▼" at bounding box center [15, 130] width 7 height 9
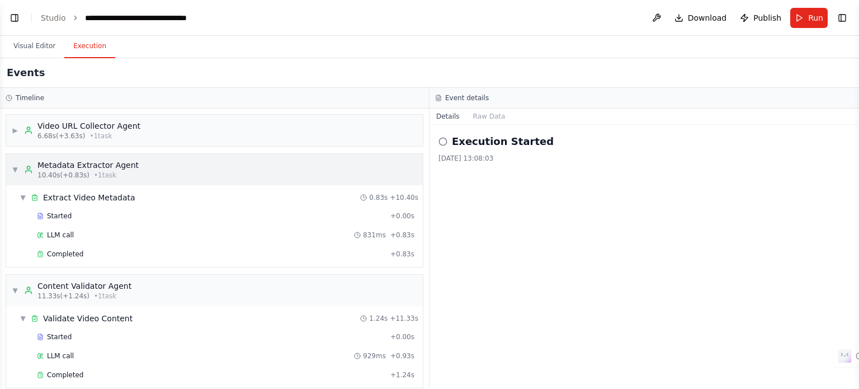
click at [8, 169] on div "▼ Metadata Extractor Agent 10.40s (+0.83s) • 1 task" at bounding box center [214, 169] width 416 height 31
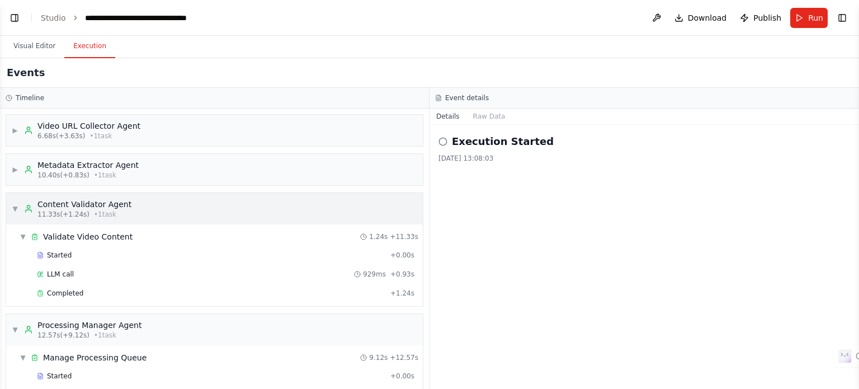
click at [12, 208] on span "▼" at bounding box center [15, 208] width 7 height 9
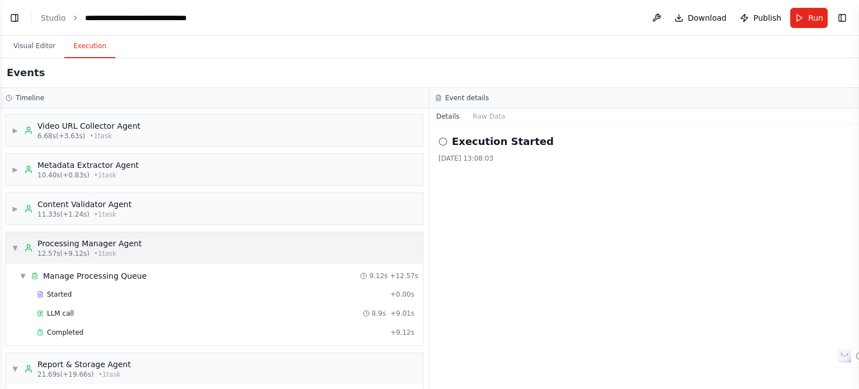
click at [13, 248] on span "▼" at bounding box center [15, 247] width 7 height 9
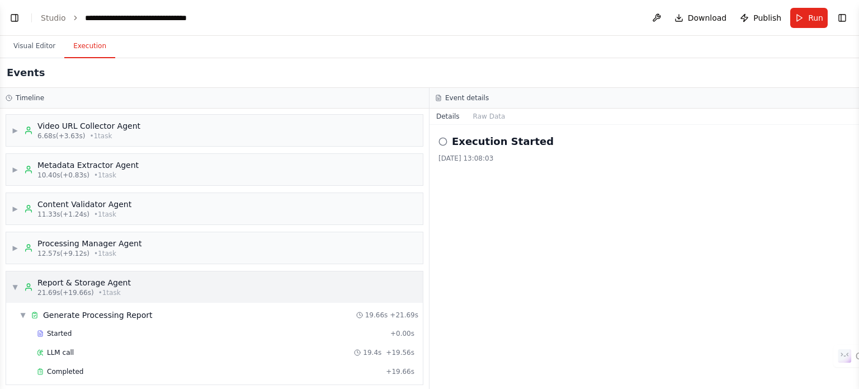
click at [12, 283] on span "▼" at bounding box center [15, 286] width 7 height 9
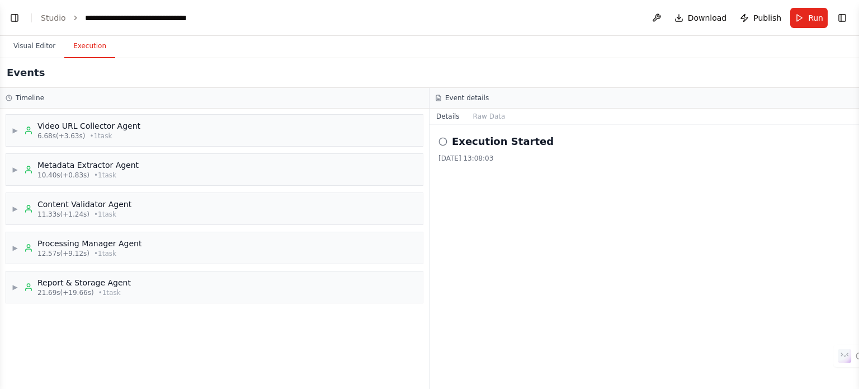
click at [467, 150] on div "Execution Started 29/08/2025 13:08:03" at bounding box center [643, 148] width 411 height 29
click at [478, 144] on h2 "Execution Started" at bounding box center [503, 142] width 102 height 16
click at [481, 116] on button "Raw Data" at bounding box center [489, 116] width 46 height 16
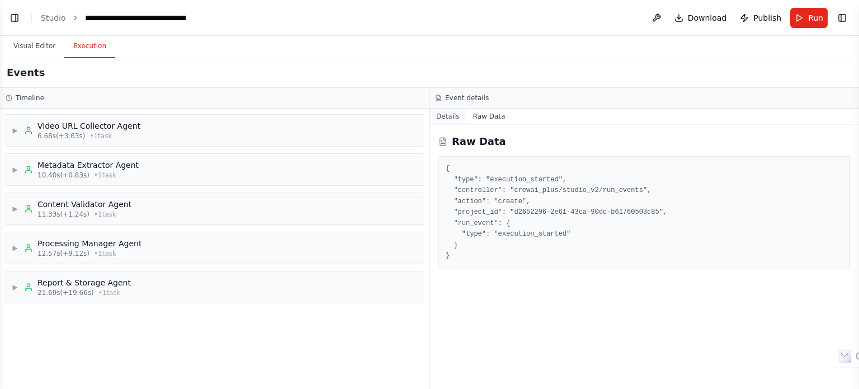
click at [452, 117] on button "Details" at bounding box center [447, 116] width 37 height 16
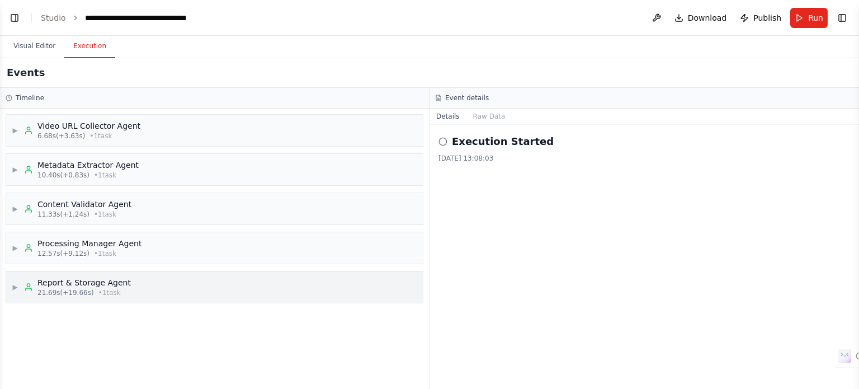
click at [98, 288] on span "• 1 task" at bounding box center [109, 292] width 22 height 9
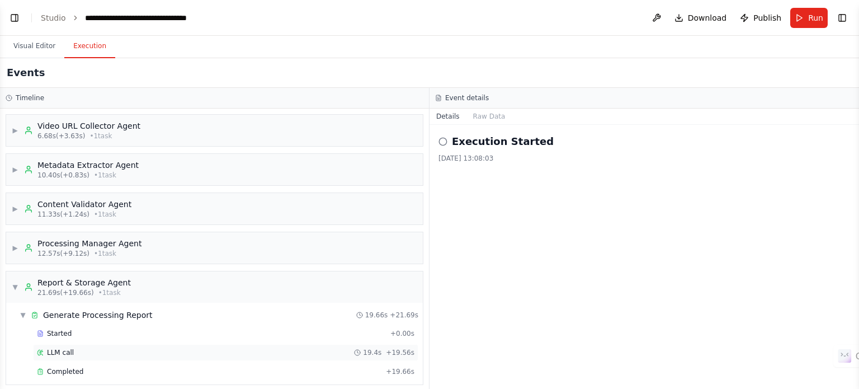
click at [74, 355] on div "LLM call 19.4s + 19.56s" at bounding box center [225, 352] width 377 height 9
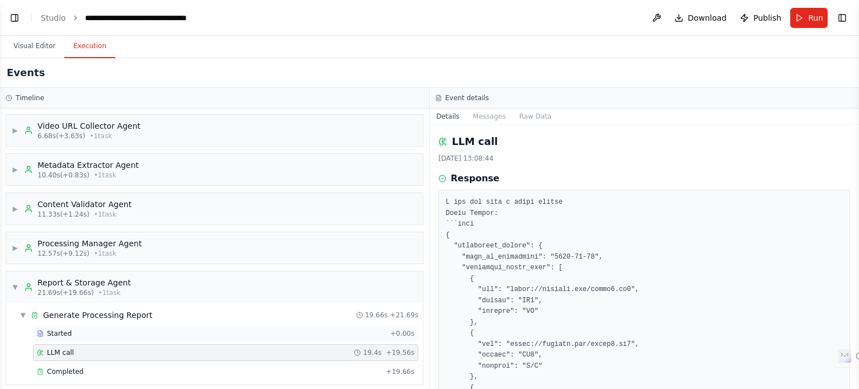
click at [98, 337] on div "Started + 0.00s" at bounding box center [225, 333] width 385 height 17
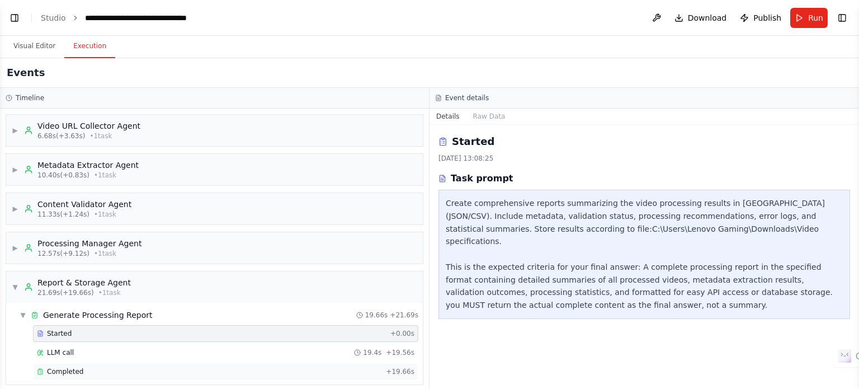
click at [91, 371] on div "Completed" at bounding box center [209, 371] width 344 height 9
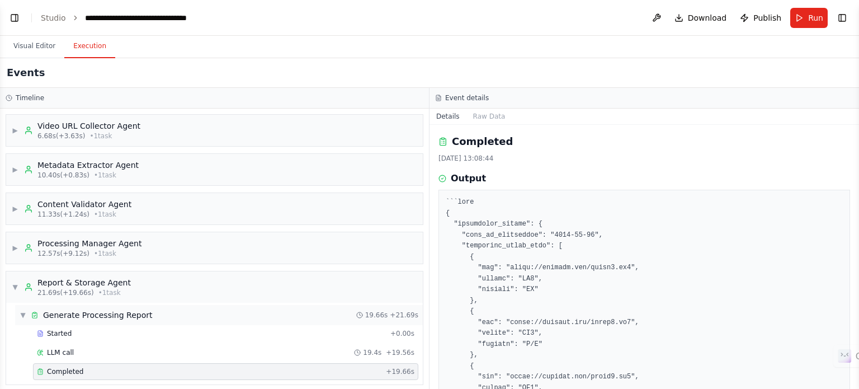
click at [22, 313] on span "▼" at bounding box center [23, 314] width 7 height 9
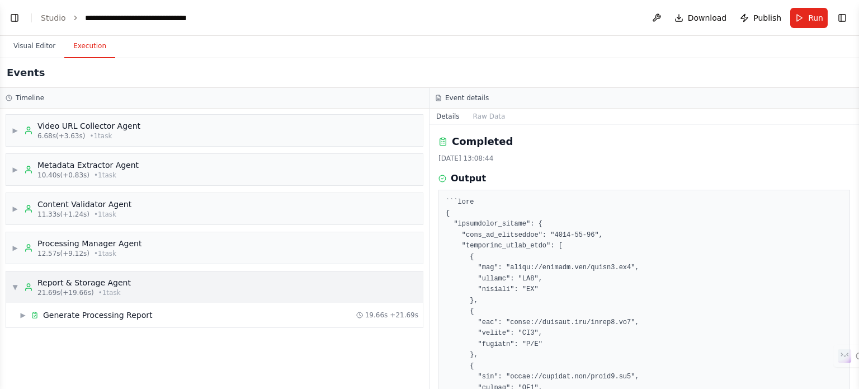
click at [17, 288] on span "▼" at bounding box center [15, 286] width 7 height 9
drag, startPoint x: 857, startPoint y: 145, endPoint x: 858, endPoint y: 198, distance: 52.6
click at [858, 198] on button "Toggle Sidebar" at bounding box center [858, 194] width 9 height 389
drag, startPoint x: 858, startPoint y: 169, endPoint x: 858, endPoint y: 250, distance: 81.1
click at [858, 250] on button "Toggle Sidebar" at bounding box center [858, 194] width 9 height 389
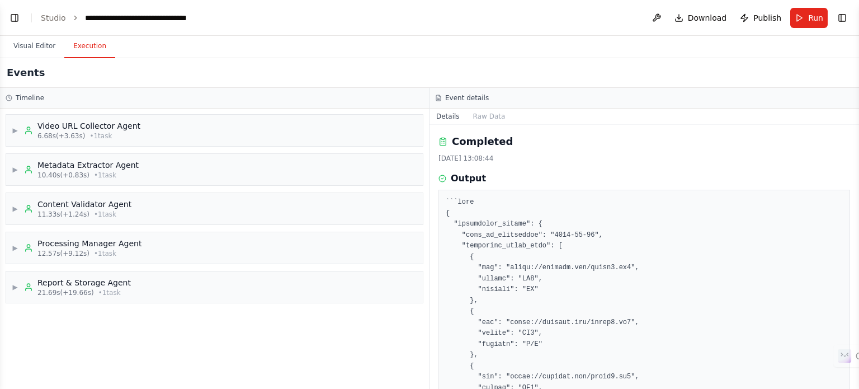
click at [855, 157] on button "Toggle Sidebar" at bounding box center [858, 194] width 9 height 389
drag, startPoint x: 858, startPoint y: 149, endPoint x: 858, endPoint y: 234, distance: 85.0
click at [858, 234] on button "Toggle Sidebar" at bounding box center [858, 194] width 9 height 389
drag, startPoint x: 856, startPoint y: 157, endPoint x: 858, endPoint y: 235, distance: 78.3
click at [858, 235] on button "Toggle Sidebar" at bounding box center [858, 194] width 9 height 389
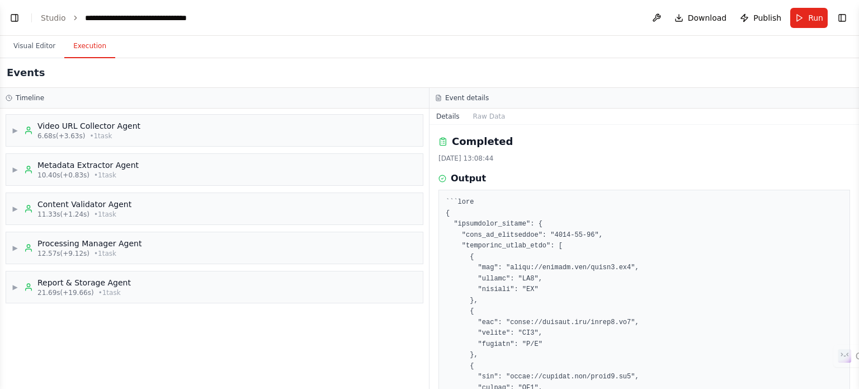
click at [858, 235] on button "Toggle Sidebar" at bounding box center [858, 194] width 9 height 389
click at [855, 243] on button "Toggle Sidebar" at bounding box center [858, 194] width 9 height 389
click at [478, 114] on button "Raw Data" at bounding box center [489, 116] width 46 height 16
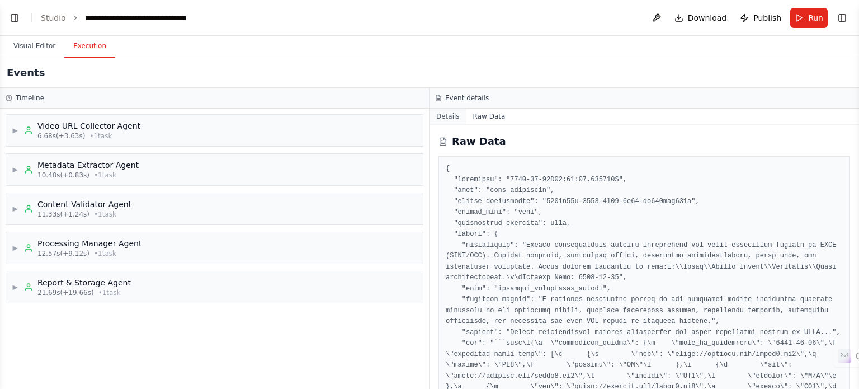
click at [447, 115] on button "Details" at bounding box center [447, 116] width 37 height 16
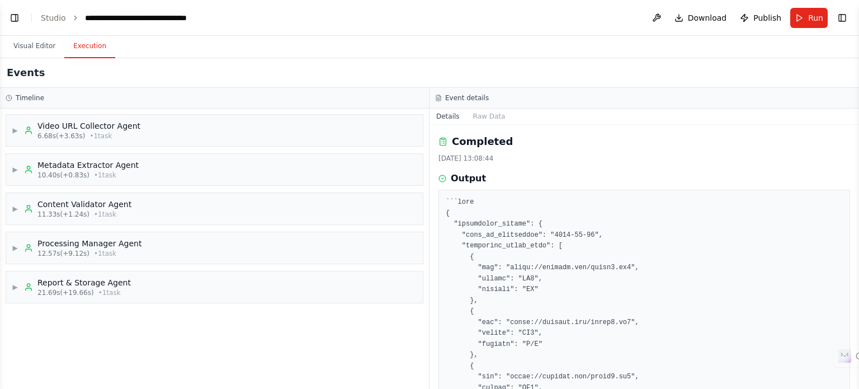
drag, startPoint x: 857, startPoint y: 165, endPoint x: 858, endPoint y: 232, distance: 67.1
click at [858, 232] on button "Toggle Sidebar" at bounding box center [858, 194] width 9 height 389
drag, startPoint x: 856, startPoint y: 176, endPoint x: 858, endPoint y: 207, distance: 31.9
click at [858, 207] on button "Toggle Sidebar" at bounding box center [858, 194] width 9 height 389
click at [338, 292] on div "▶ Report & Storage Agent 21.69s (+19.66s) • 1 task" at bounding box center [214, 286] width 416 height 31
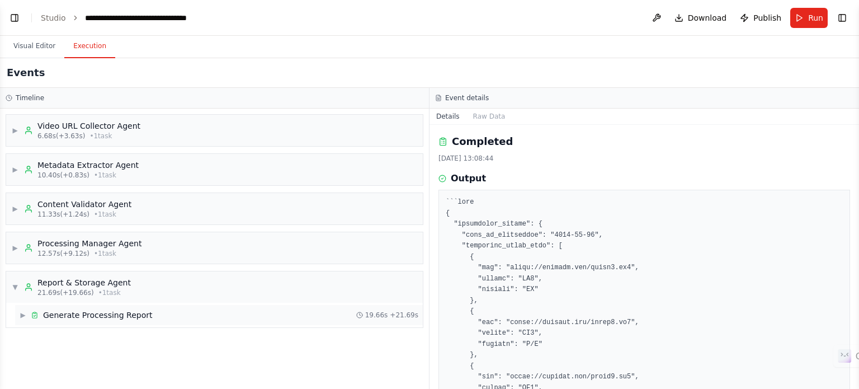
click at [210, 319] on div "▶ Generate Processing Report 19.66s + 21.69s" at bounding box center [219, 315] width 408 height 20
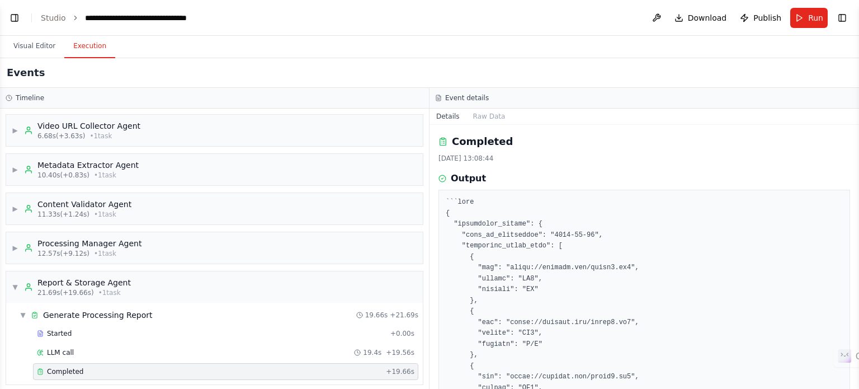
drag, startPoint x: 857, startPoint y: 146, endPoint x: 858, endPoint y: 175, distance: 29.1
click at [858, 175] on button "Toggle Sidebar" at bounding box center [858, 194] width 9 height 389
drag, startPoint x: 856, startPoint y: 176, endPoint x: 855, endPoint y: 201, distance: 25.7
click at [855, 201] on button "Toggle Sidebar" at bounding box center [858, 194] width 9 height 389
drag, startPoint x: 855, startPoint y: 176, endPoint x: 852, endPoint y: 238, distance: 62.1
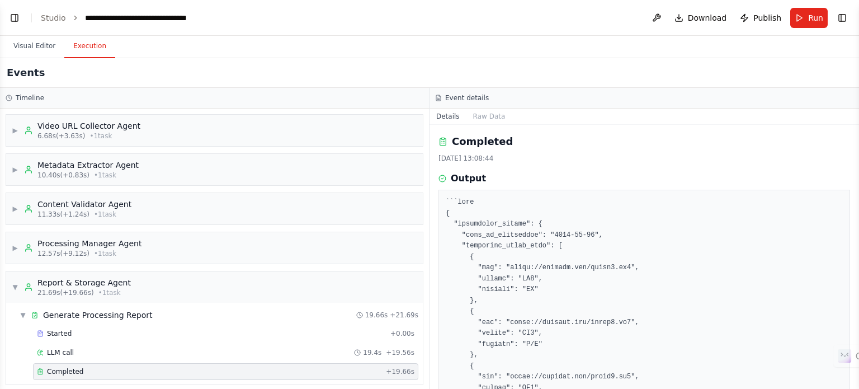
click at [852, 238] on div "BETA I want you to generate a full-stack web application for a video downloader…" at bounding box center [429, 194] width 859 height 389
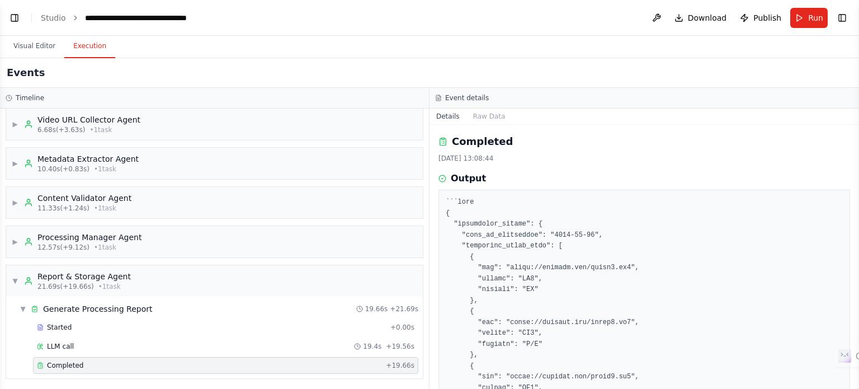
click at [595, 136] on div "Completed" at bounding box center [643, 142] width 411 height 16
drag, startPoint x: 854, startPoint y: 152, endPoint x: 858, endPoint y: 250, distance: 98.5
click at [858, 250] on button "Toggle Sidebar" at bounding box center [858, 194] width 9 height 389
click at [856, 381] on button "Toggle Sidebar" at bounding box center [858, 194] width 9 height 389
drag, startPoint x: 856, startPoint y: 381, endPoint x: 851, endPoint y: 378, distance: 6.0
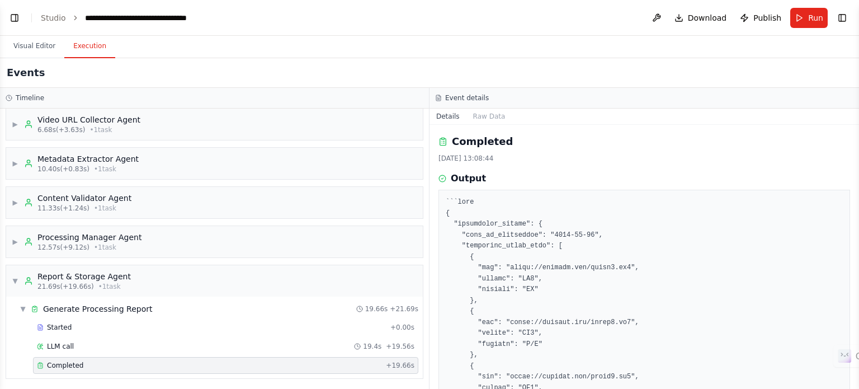
click at [851, 378] on div "BETA I want you to generate a full-stack web application for a video downloader…" at bounding box center [429, 194] width 859 height 389
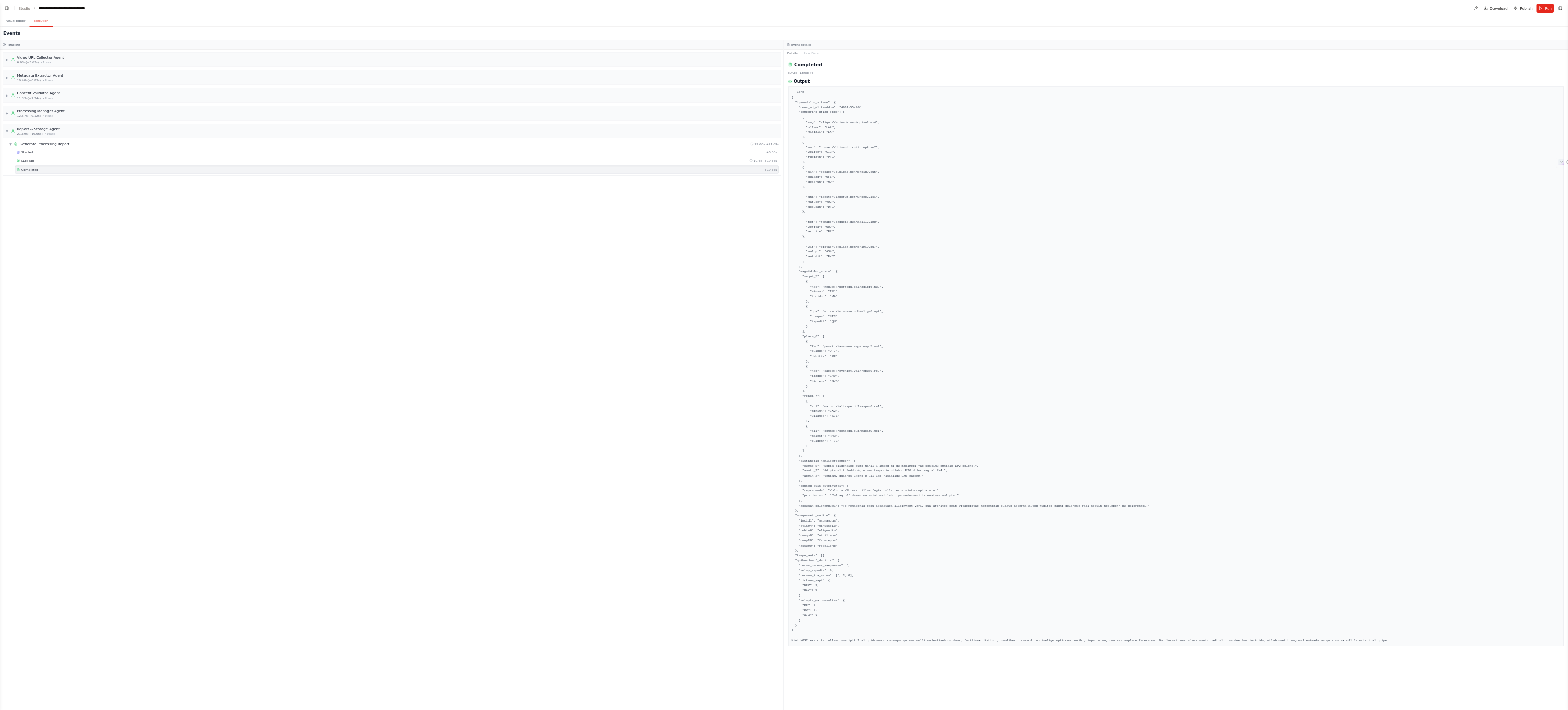
scroll to position [2388, 0]
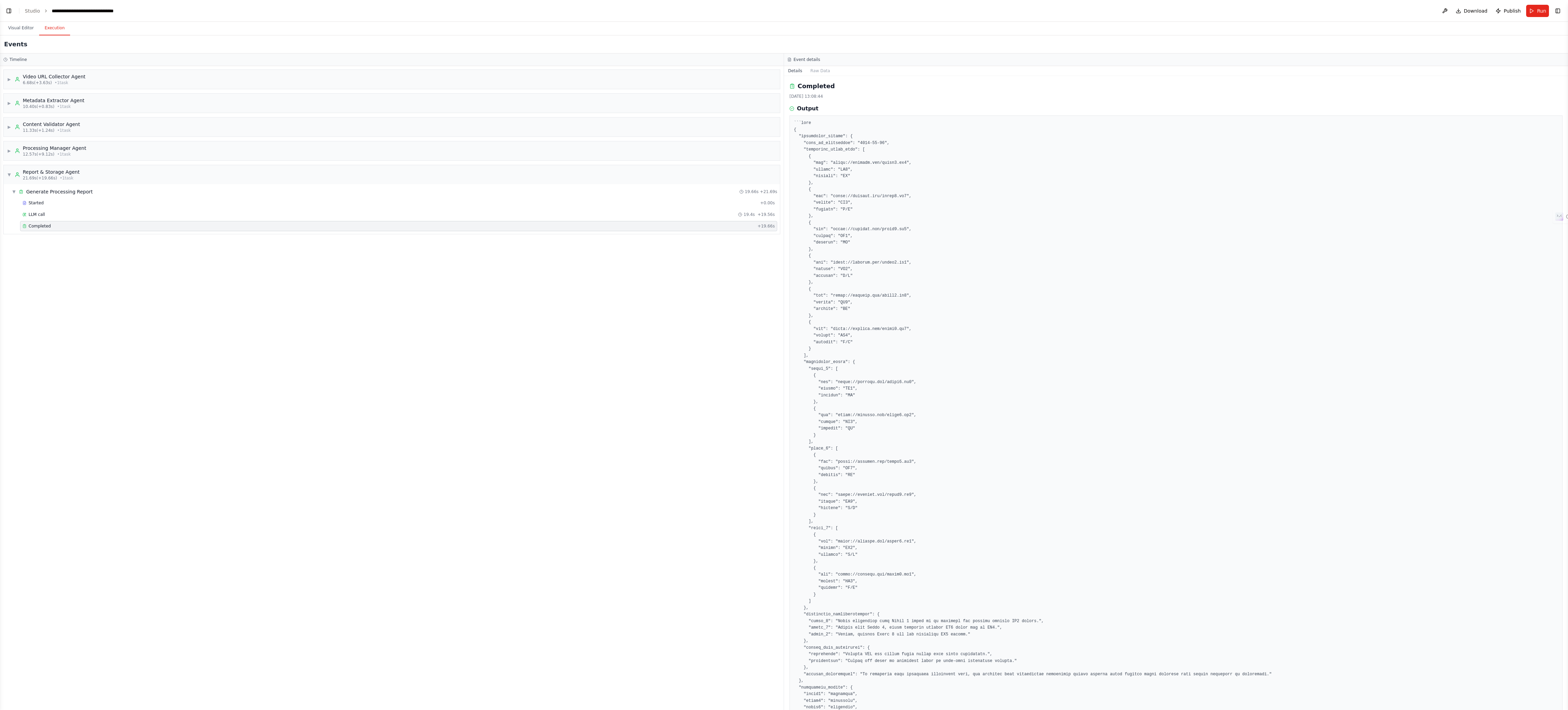
click at [522, 236] on pre at bounding box center [1176, 491] width 765 height 743
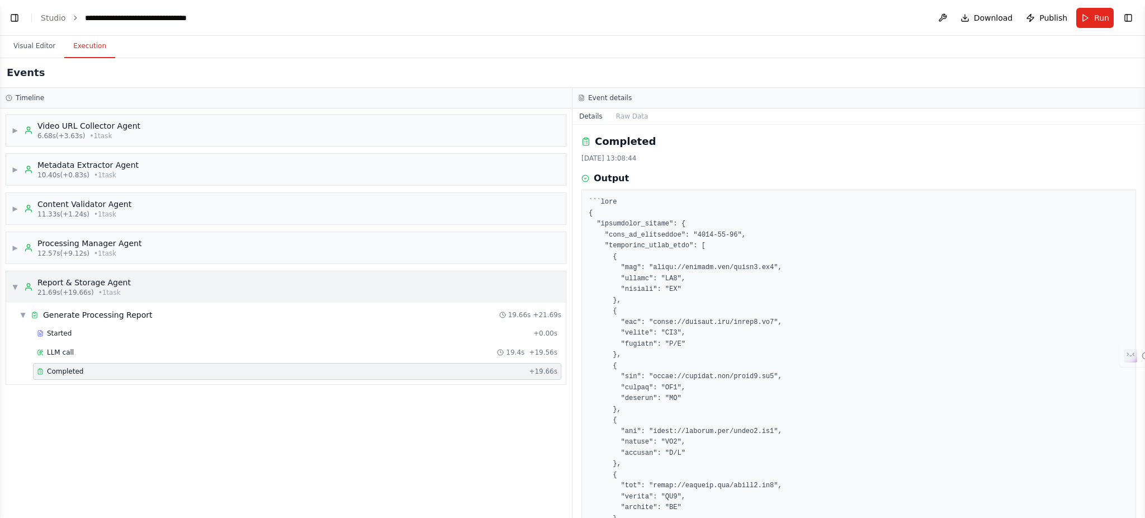
click at [13, 283] on span "▼" at bounding box center [15, 286] width 7 height 9
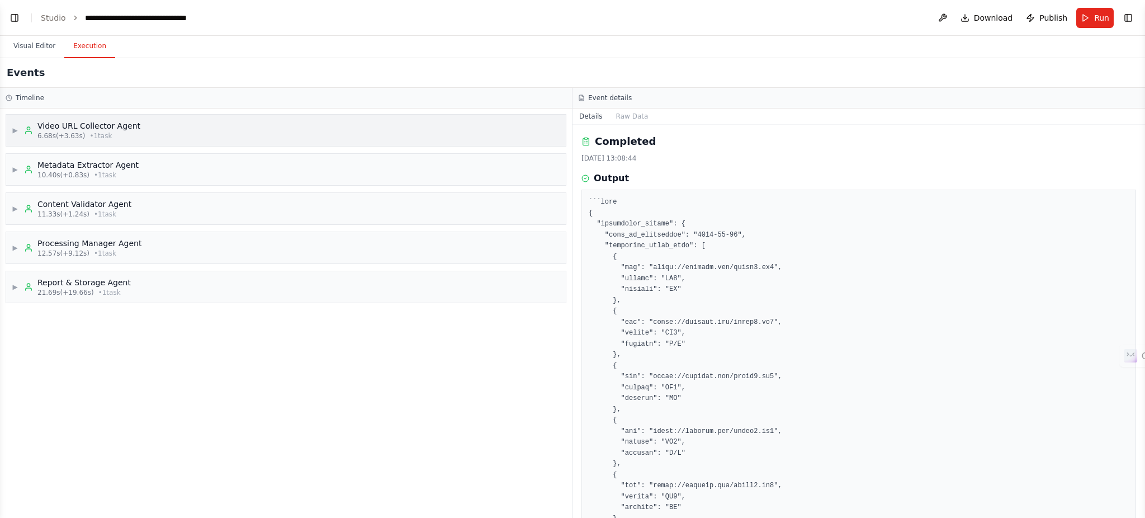
click at [412, 124] on div "▶ Video URL Collector Agent 6.68s (+3.63s) • 1 task" at bounding box center [286, 130] width 560 height 31
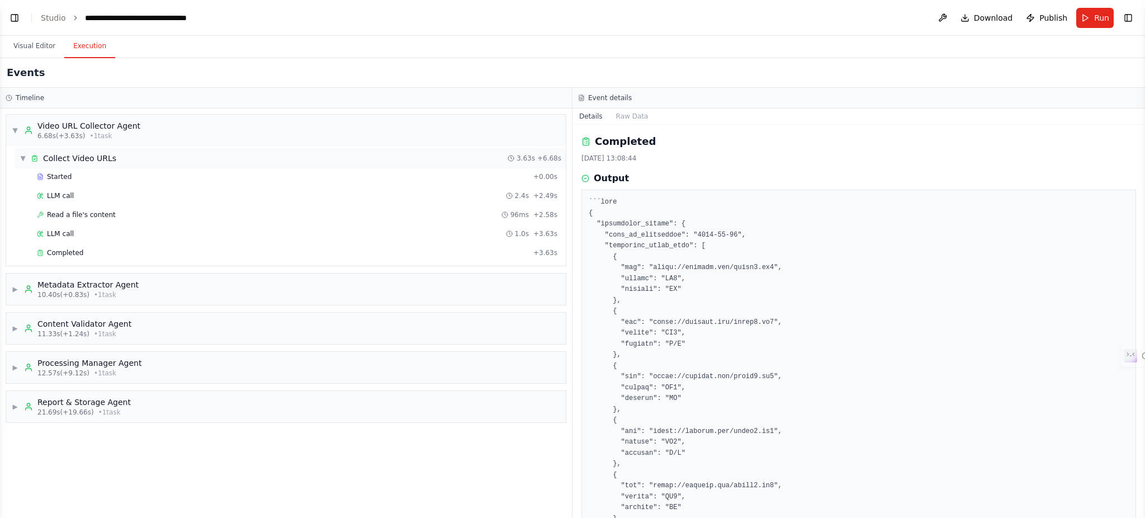
click at [191, 167] on div "▼ Collect Video URLs 3.63s + 6.68s" at bounding box center [290, 158] width 551 height 20
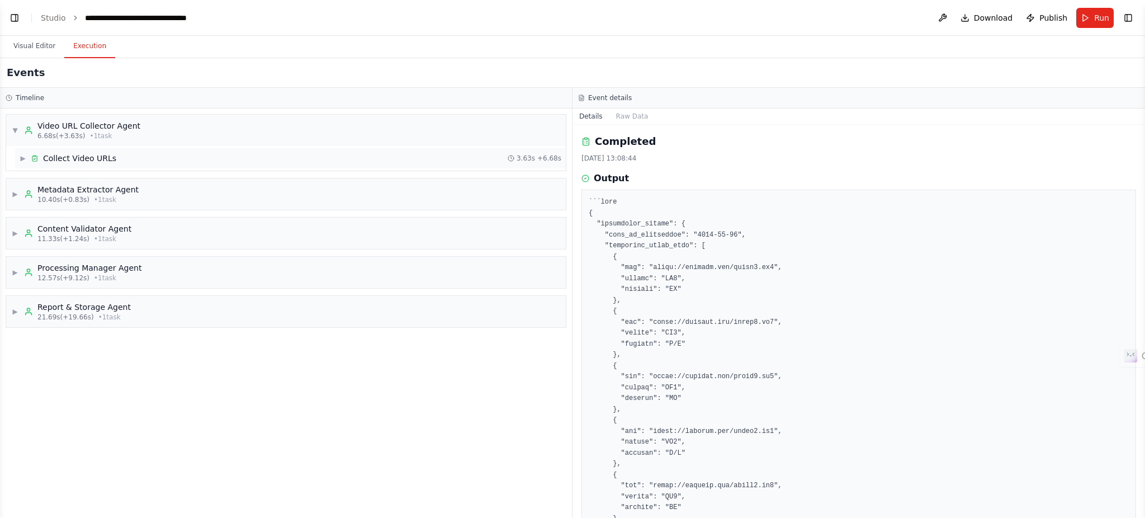
click at [191, 167] on div "▶ Collect Video URLs 3.63s + 6.68s" at bounding box center [290, 158] width 551 height 20
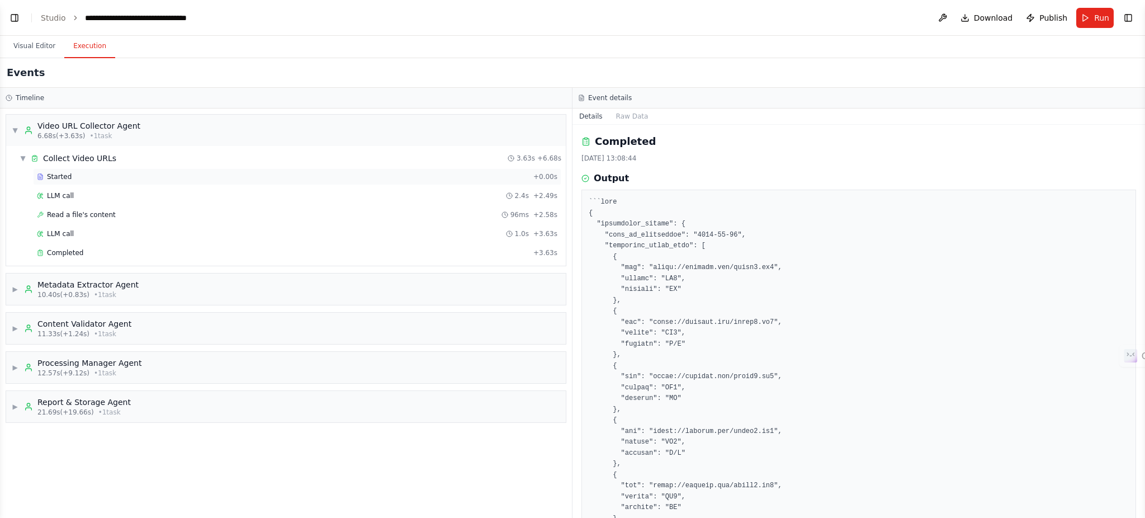
click at [126, 182] on div "Started + 0.00s" at bounding box center [297, 176] width 528 height 17
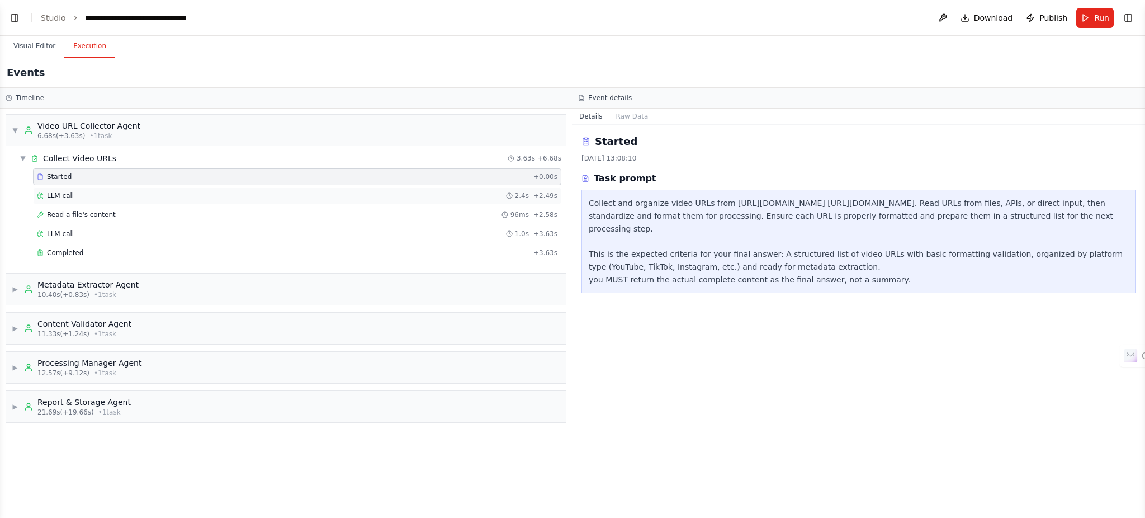
click at [121, 191] on div "LLM call 2.4s + 2.49s" at bounding box center [297, 195] width 528 height 17
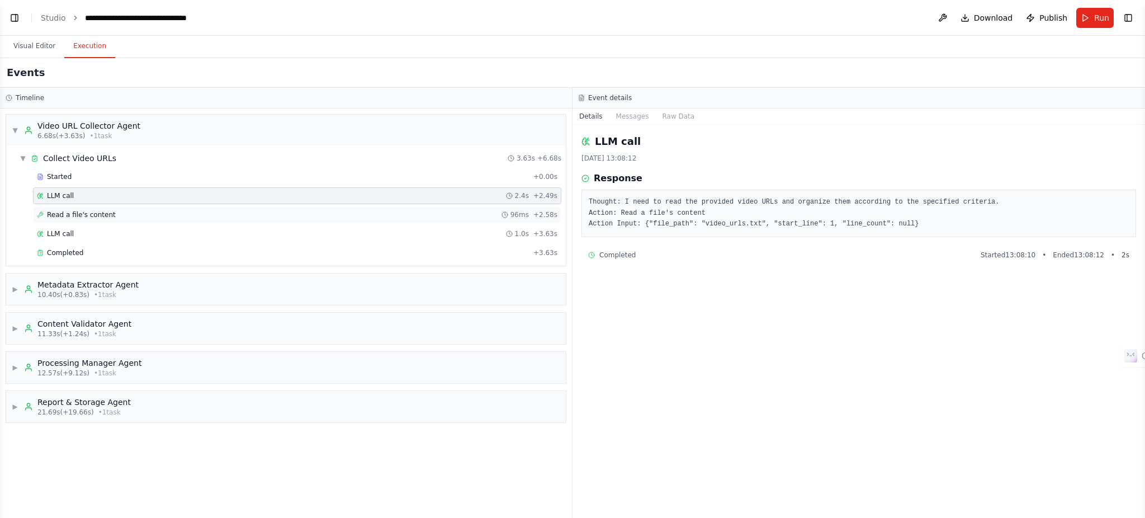
click at [102, 215] on span "Read a file's content" at bounding box center [81, 214] width 69 height 9
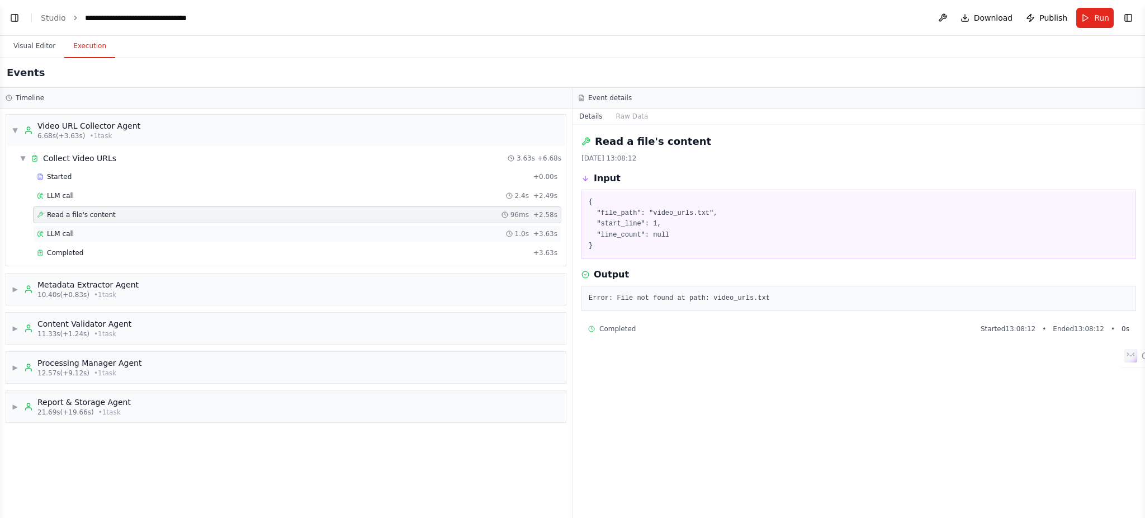
click at [90, 235] on div "LLM call 1.0s + 3.63s" at bounding box center [297, 233] width 520 height 9
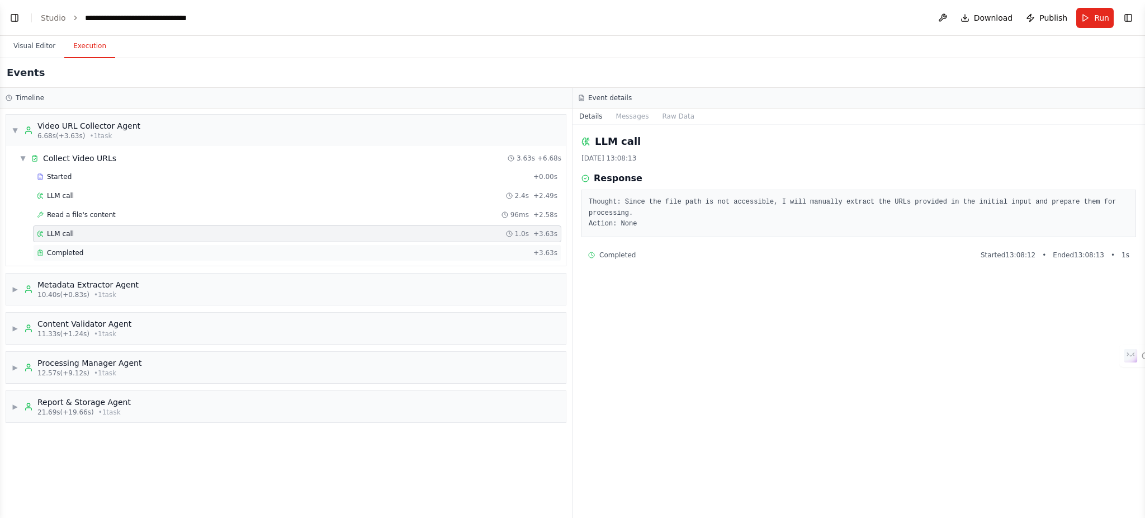
click at [87, 246] on div "Completed + 3.63s" at bounding box center [297, 252] width 528 height 17
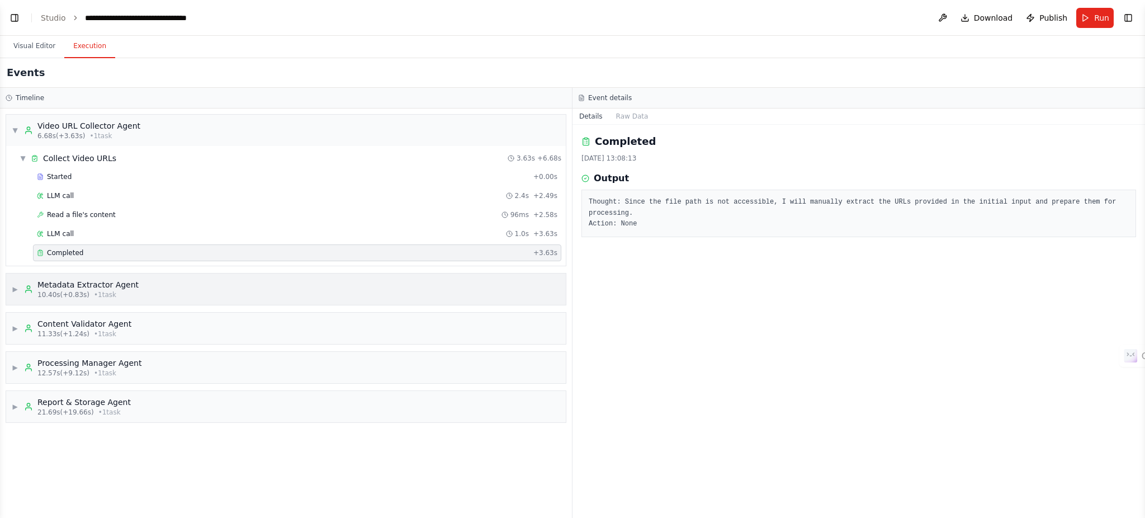
click at [94, 274] on div "▶ Metadata Extractor Agent 10.40s (+0.83s) • 1 task" at bounding box center [286, 288] width 560 height 31
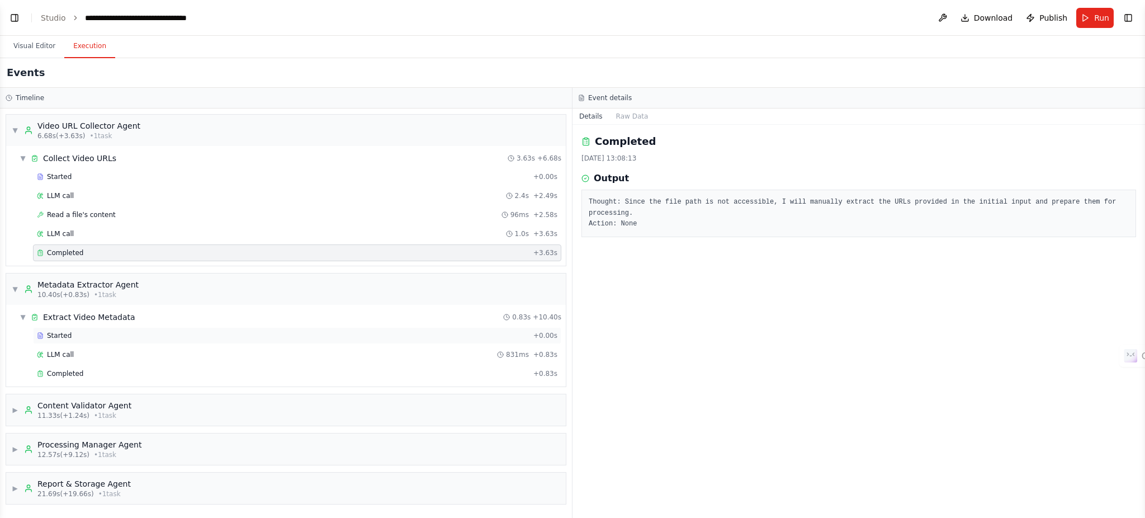
click at [58, 334] on span "Started" at bounding box center [59, 335] width 25 height 9
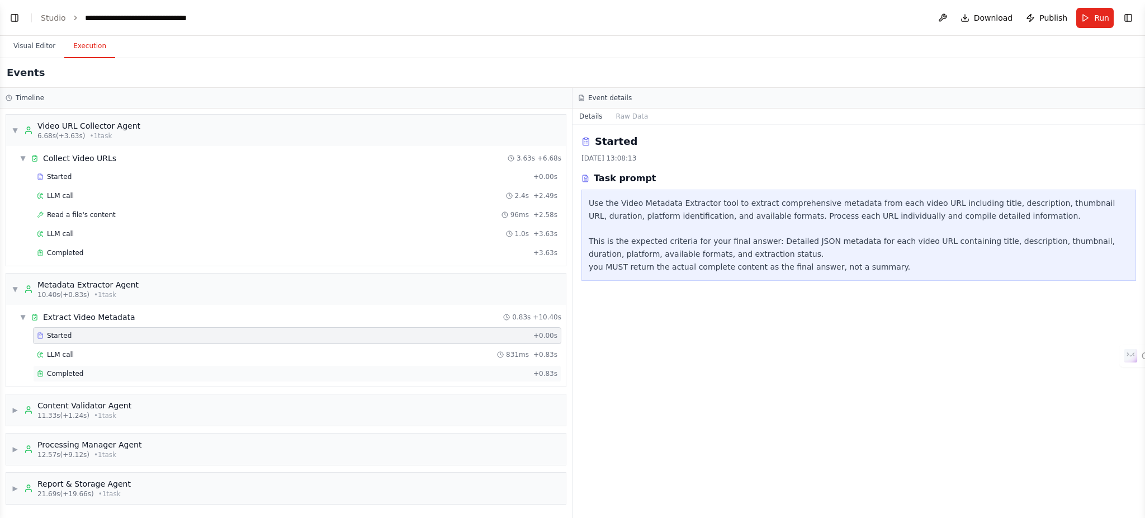
click at [70, 372] on span "Completed" at bounding box center [65, 373] width 36 height 9
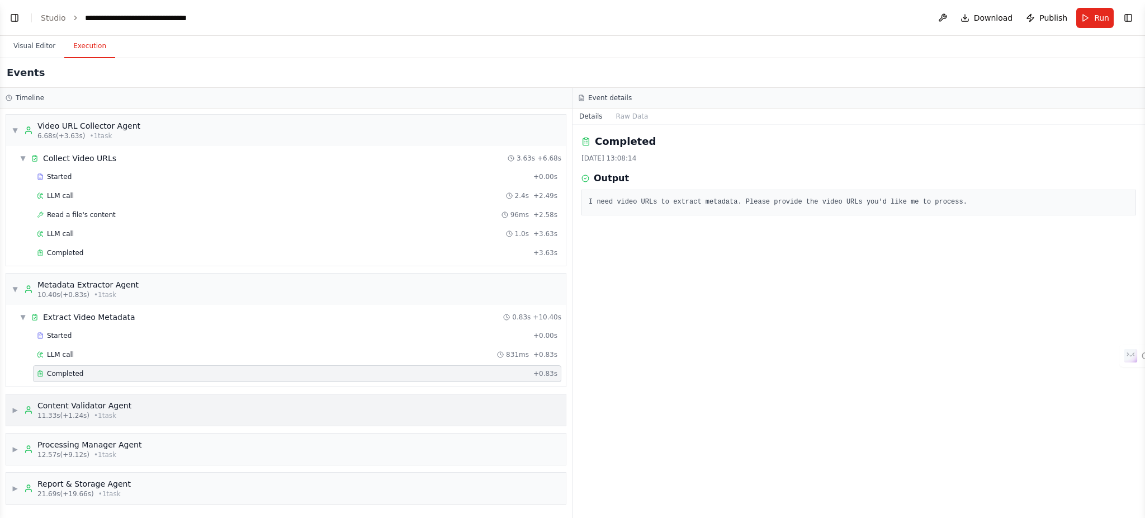
click at [91, 388] on div "▶ Content Validator Agent 11.33s (+1.24s) • 1 task" at bounding box center [286, 409] width 560 height 31
click at [66, 388] on span "Completed" at bounding box center [65, 494] width 36 height 9
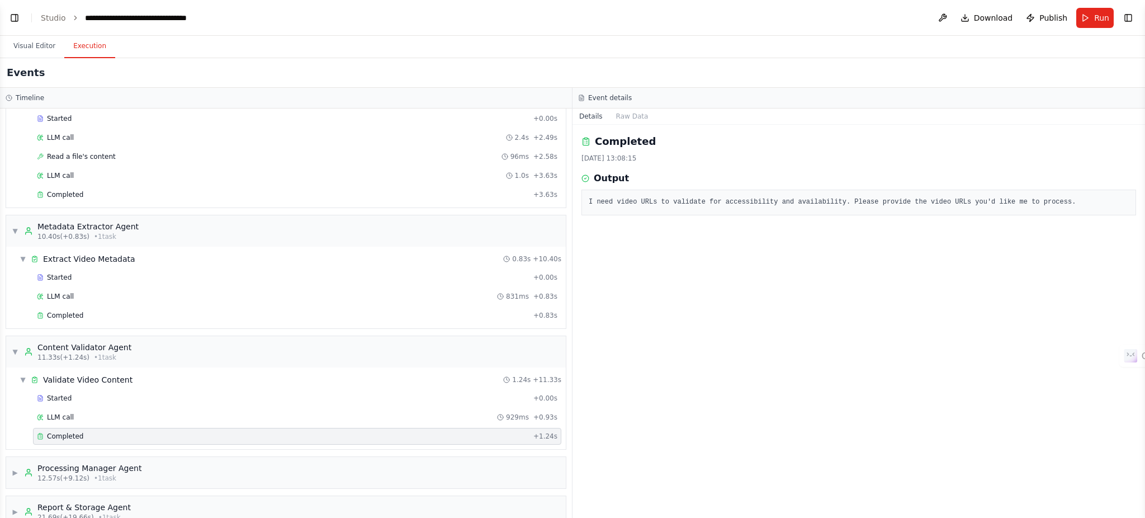
scroll to position [81, 0]
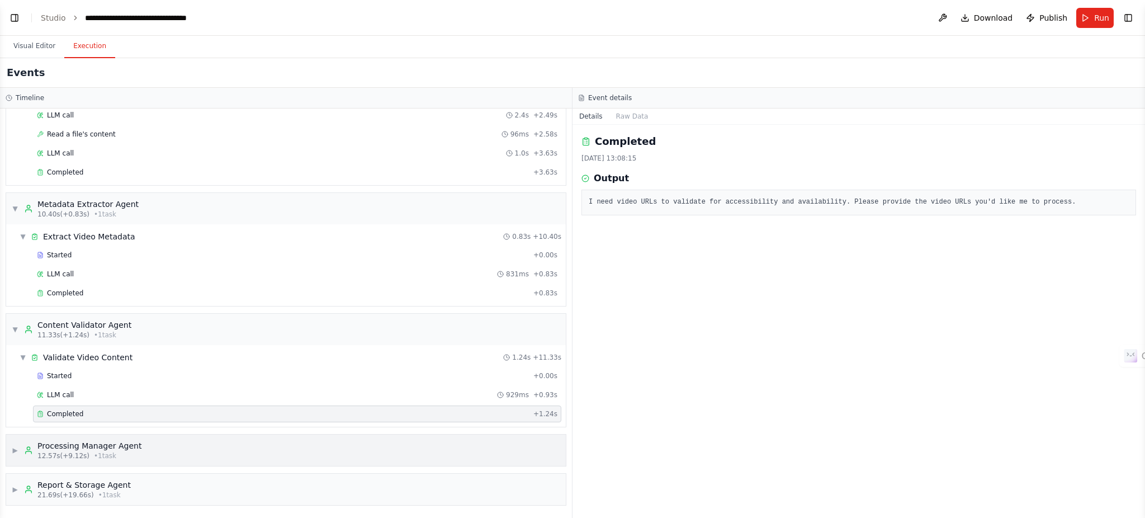
click at [190, 388] on div "▶ Processing Manager Agent 12.57s (+9.12s) • 1 task" at bounding box center [286, 449] width 560 height 31
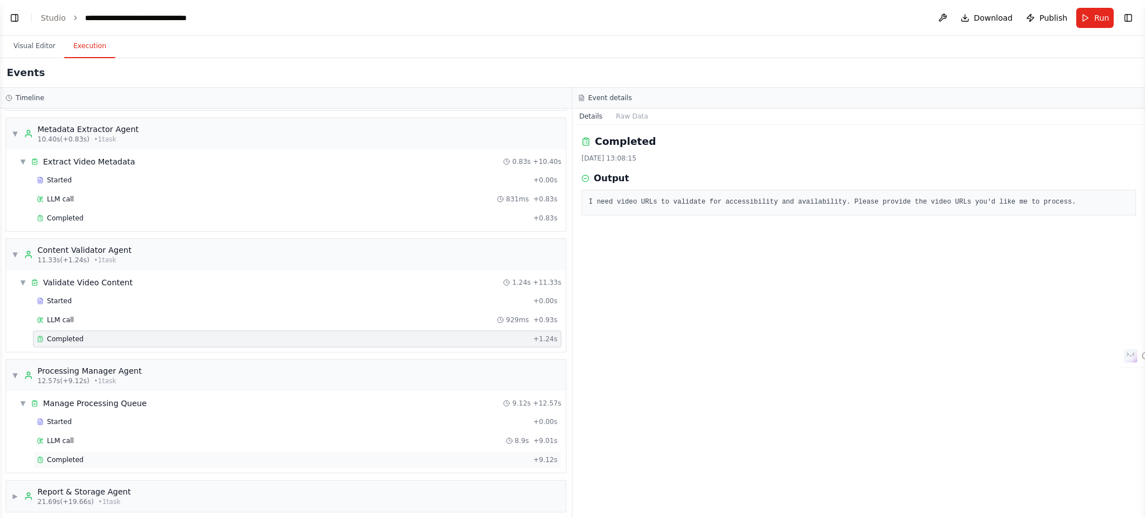
click at [92, 388] on div "Completed" at bounding box center [283, 459] width 492 height 9
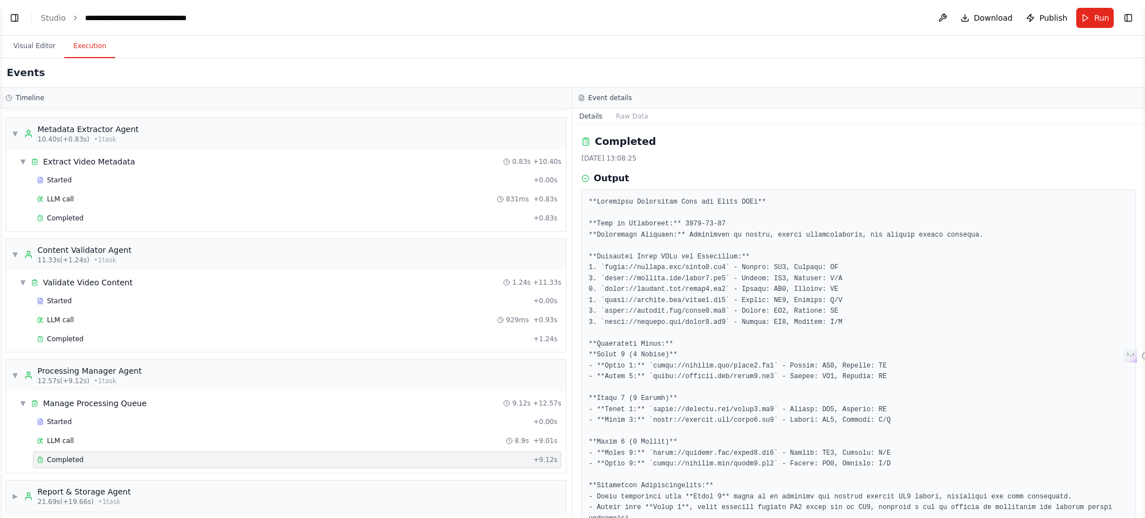
click at [858, 268] on pre at bounding box center [859, 420] width 540 height 447
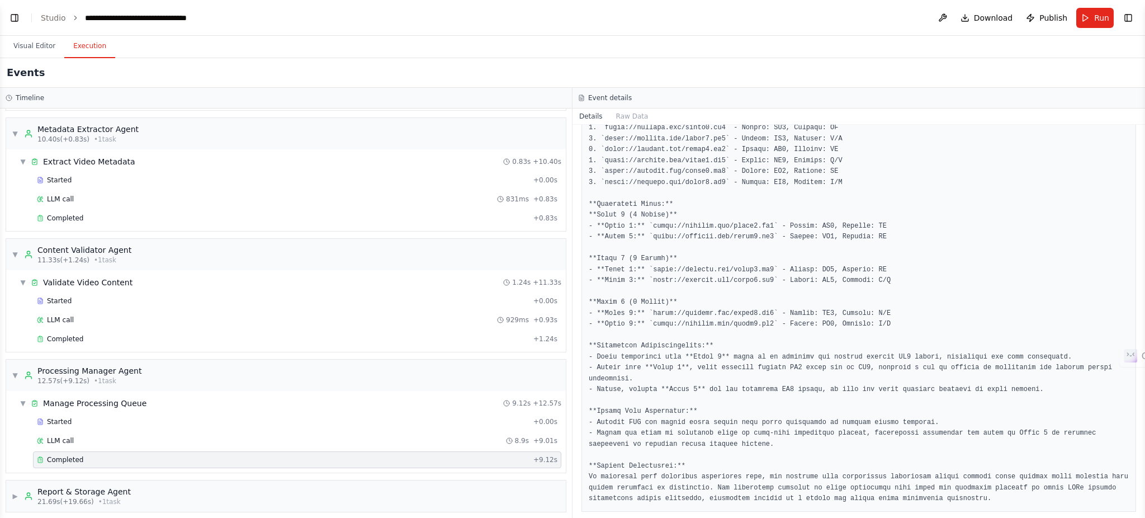
scroll to position [163, 0]
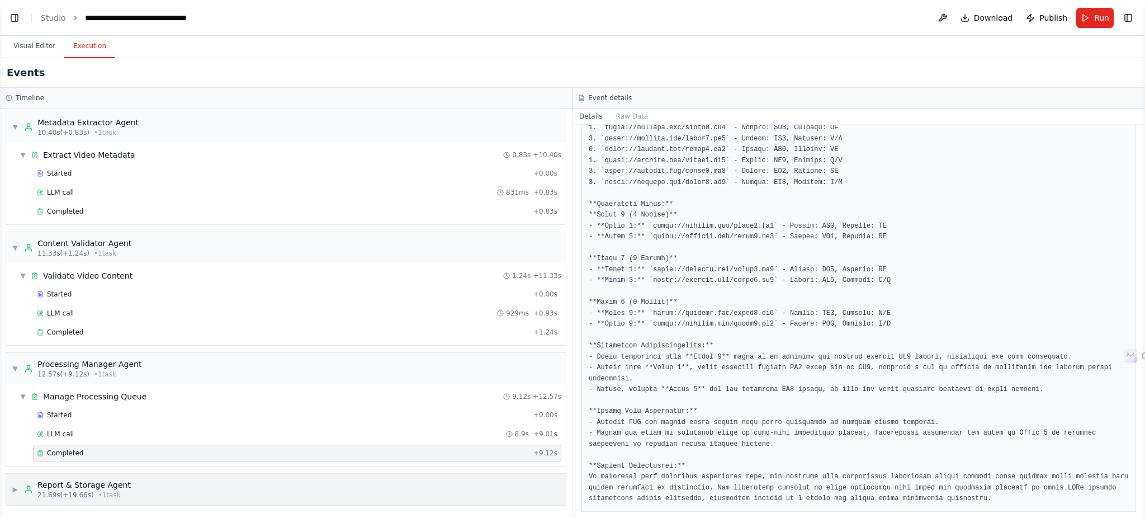
click at [249, 388] on div "▶ Report & Storage Agent 21.69s (+19.66s) • 1 task" at bounding box center [286, 488] width 560 height 31
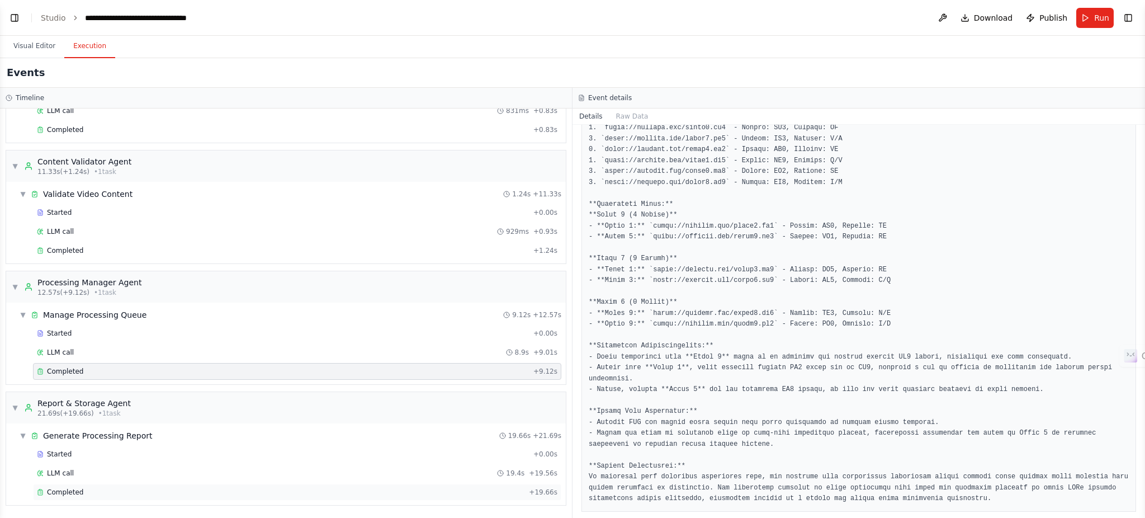
click at [110, 388] on div "Completed + 19.66s" at bounding box center [297, 492] width 528 height 17
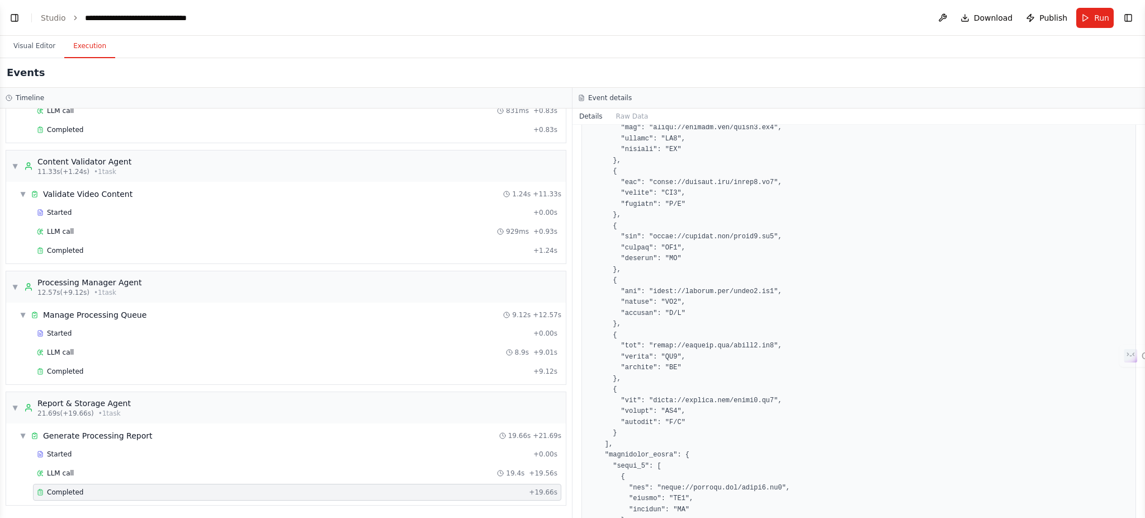
drag, startPoint x: 1141, startPoint y: 201, endPoint x: 1144, endPoint y: 319, distance: 118.0
click at [858, 319] on button "Toggle Sidebar" at bounding box center [1144, 259] width 9 height 518
drag, startPoint x: 1143, startPoint y: 289, endPoint x: 1133, endPoint y: 513, distance: 223.8
click at [858, 388] on div "BETA I want you to generate a full-stack web application for a video downloader…" at bounding box center [572, 259] width 1145 height 518
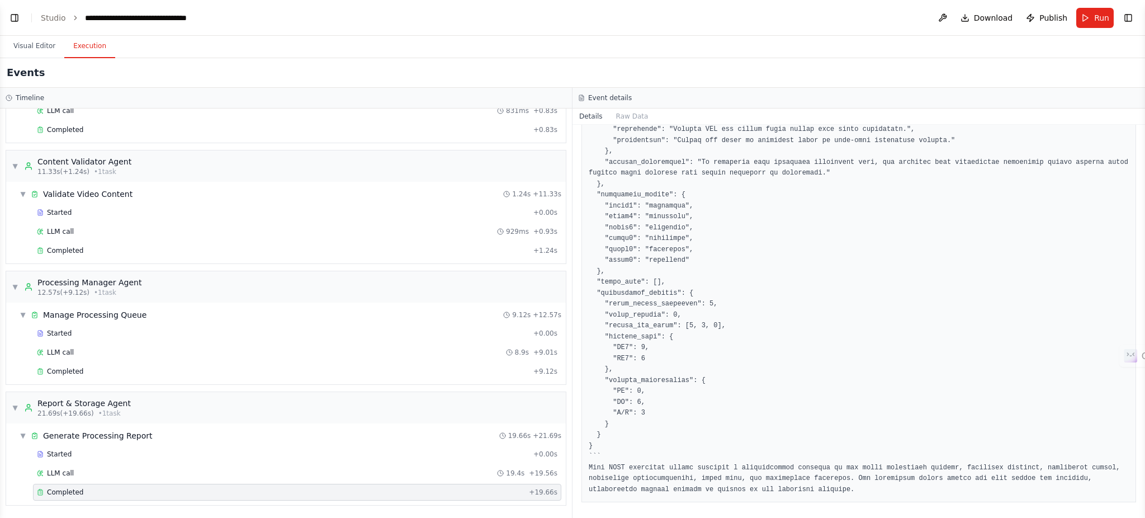
scroll to position [946, 0]
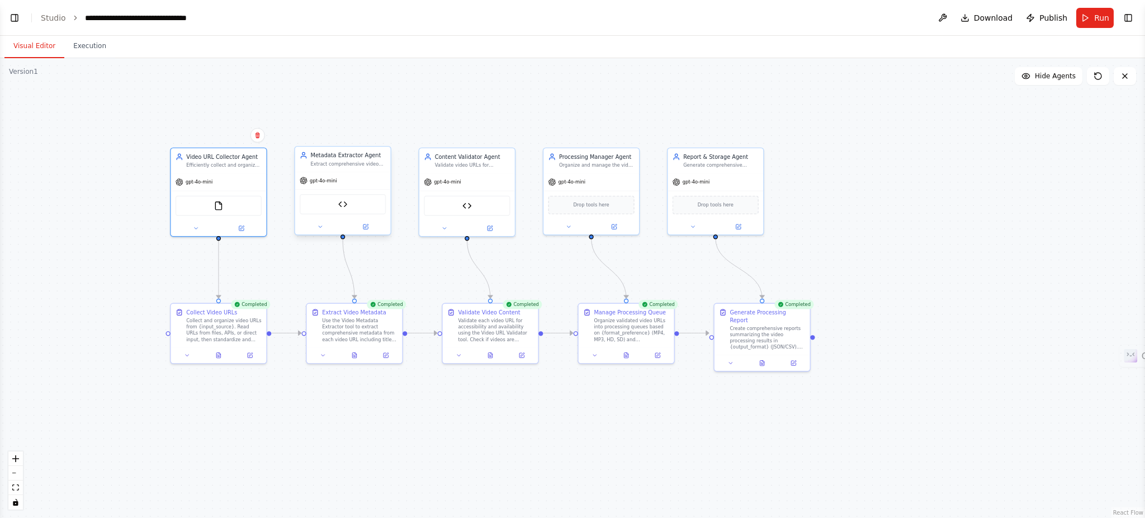
click at [37, 53] on button "Visual Editor" at bounding box center [34, 46] width 60 height 23
click at [539, 97] on div ".deletable-edge-delete-btn { width: 20px; height: 20px; border: 0px solid #ffff…" at bounding box center [572, 288] width 1145 height 460
